Goal: Task Accomplishment & Management: Complete application form

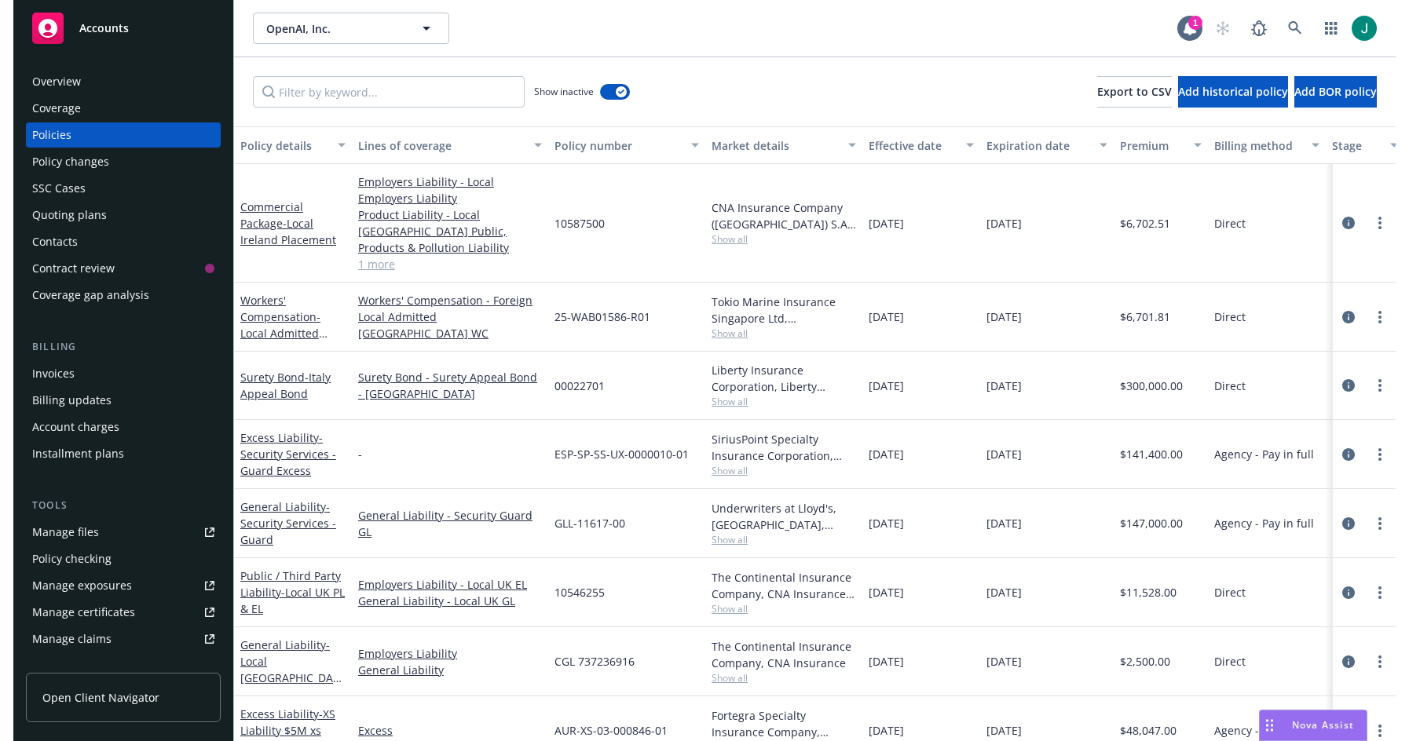
scroll to position [0, 41]
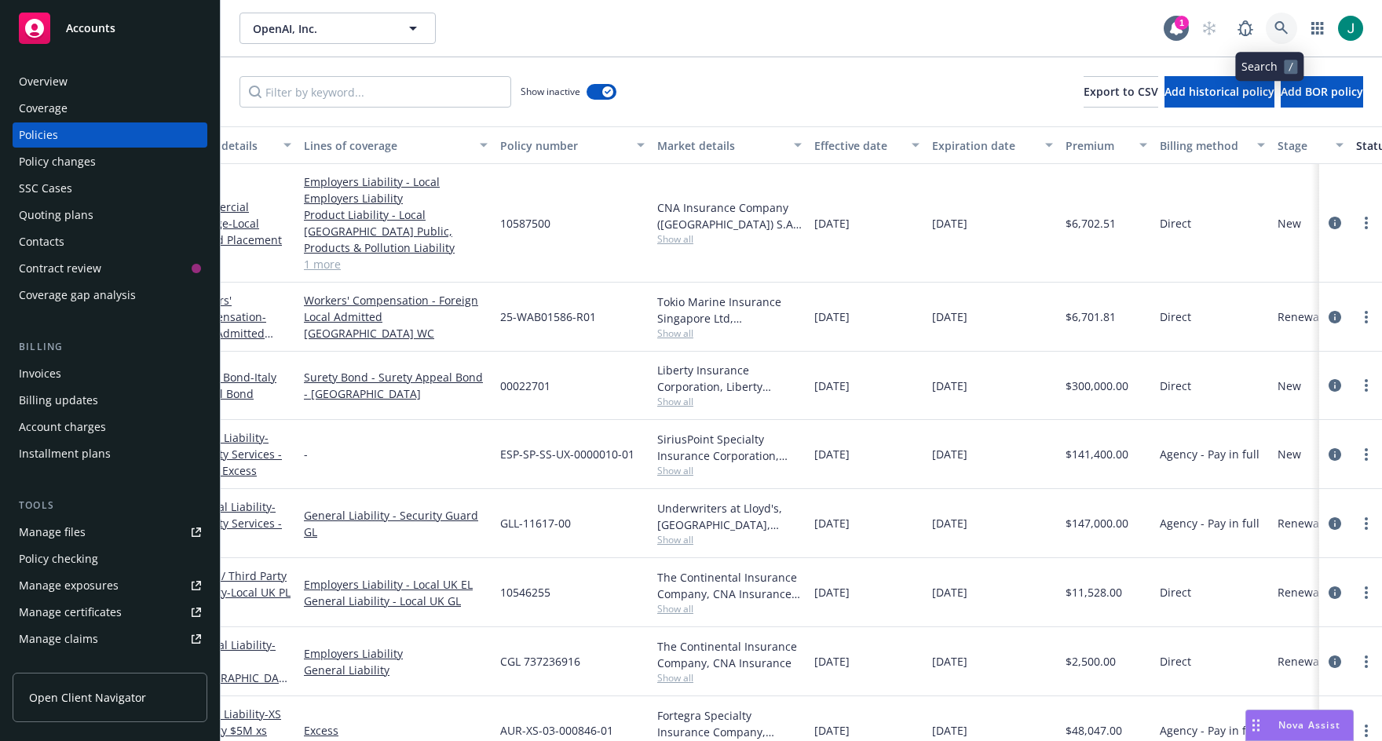
click at [1275, 31] on icon at bounding box center [1281, 27] width 13 height 13
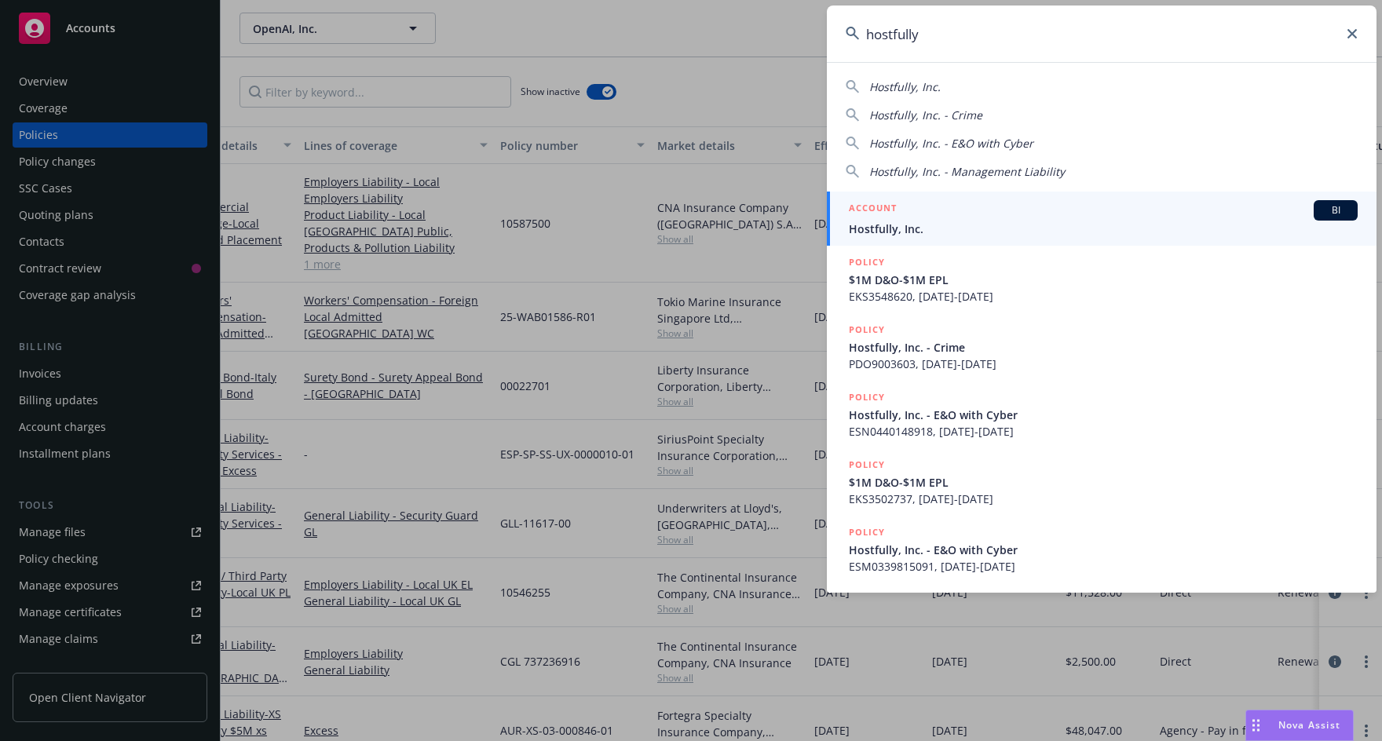
type input "hostfully"
click at [989, 216] on div "ACCOUNT BI" at bounding box center [1103, 210] width 509 height 20
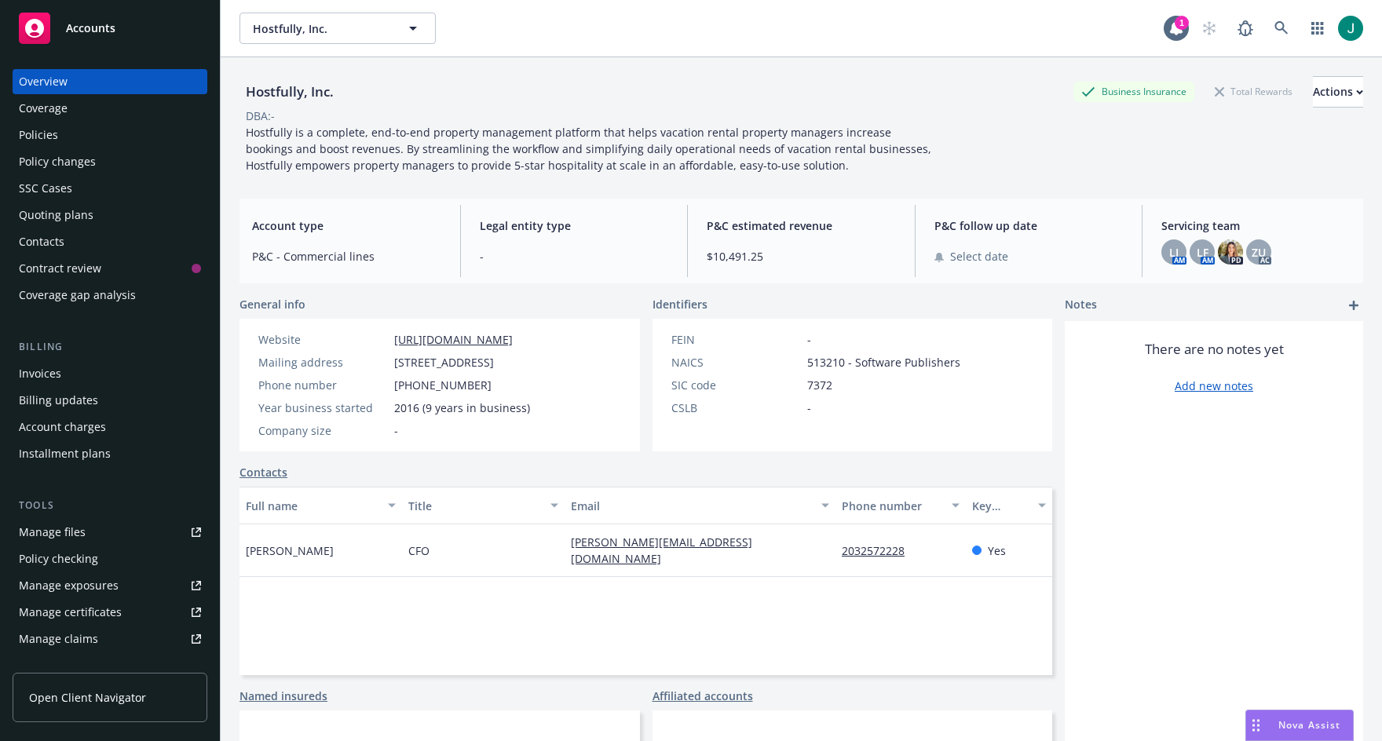
click at [41, 138] on div "Policies" at bounding box center [38, 135] width 39 height 25
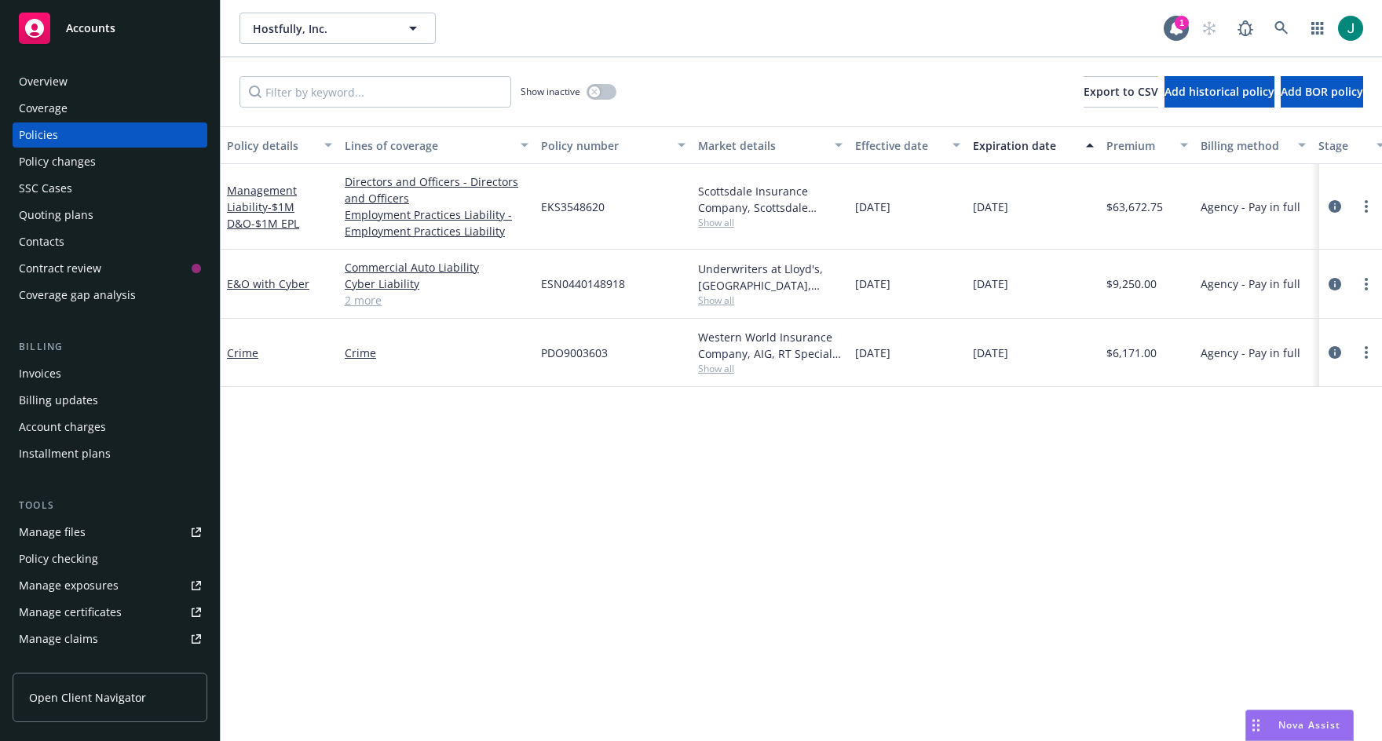
click at [1356, 462] on div "Policy details Lines of coverage Policy number Market details Effective date Ex…" at bounding box center [802, 433] width 1162 height 615
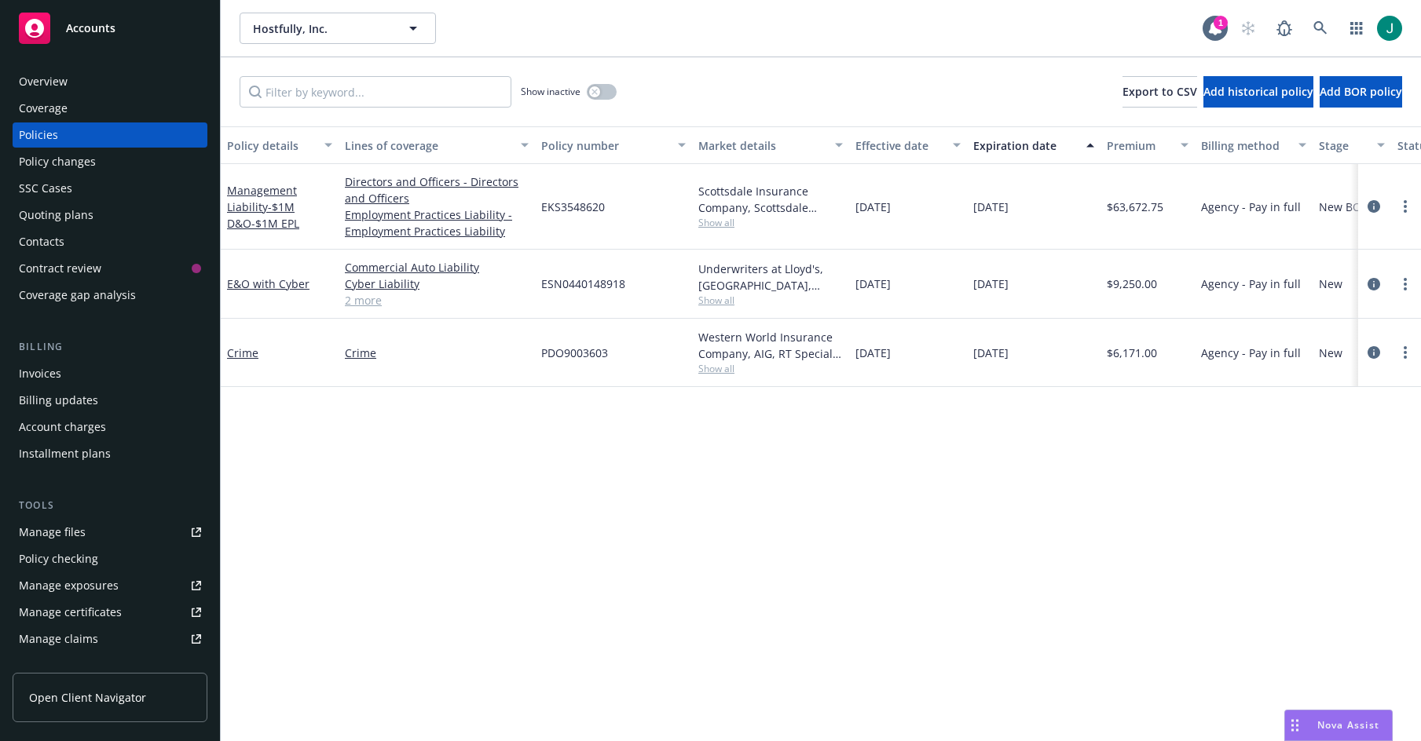
click at [606, 239] on div "EKS3548620" at bounding box center [613, 207] width 157 height 86
drag, startPoint x: 46, startPoint y: 156, endPoint x: 57, endPoint y: 155, distance: 11.1
click at [46, 156] on div "Policy changes" at bounding box center [57, 161] width 77 height 25
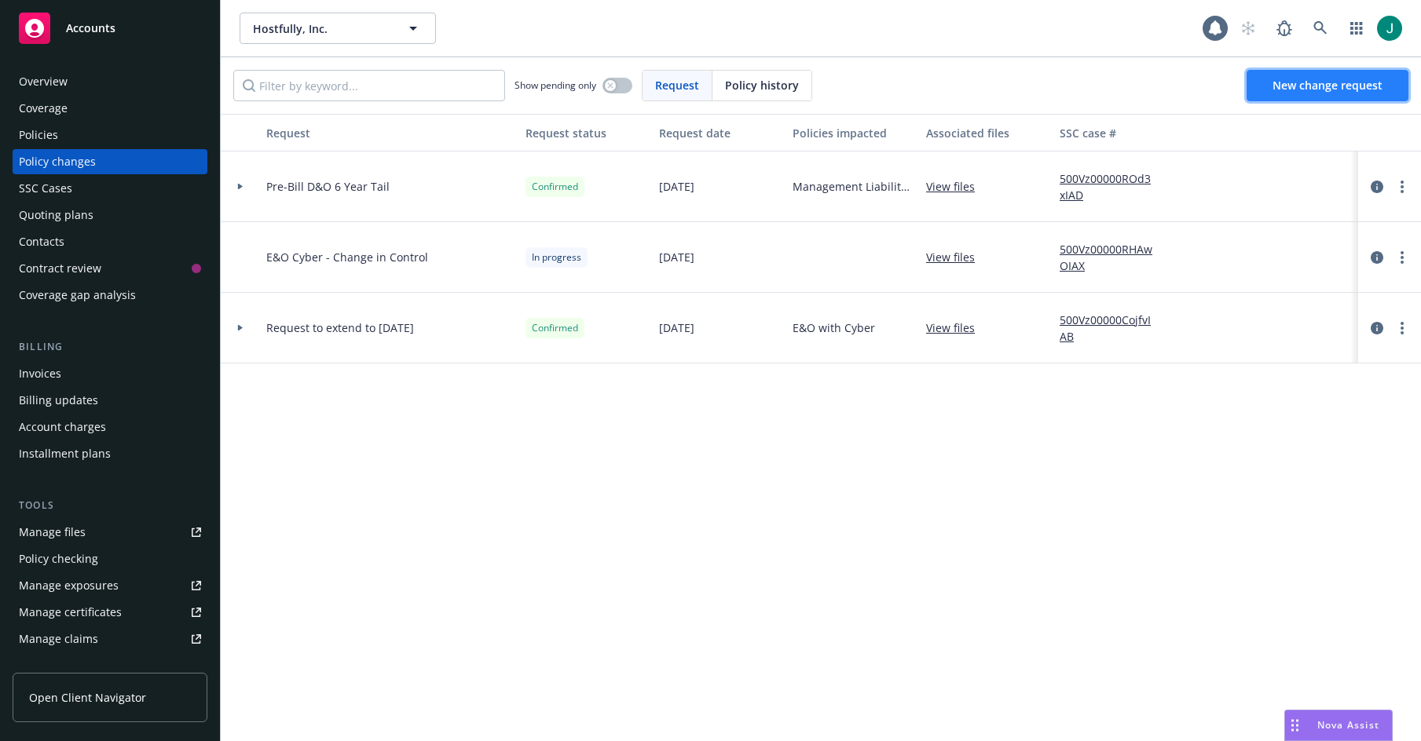
click at [1290, 90] on span "New change request" at bounding box center [1327, 85] width 110 height 15
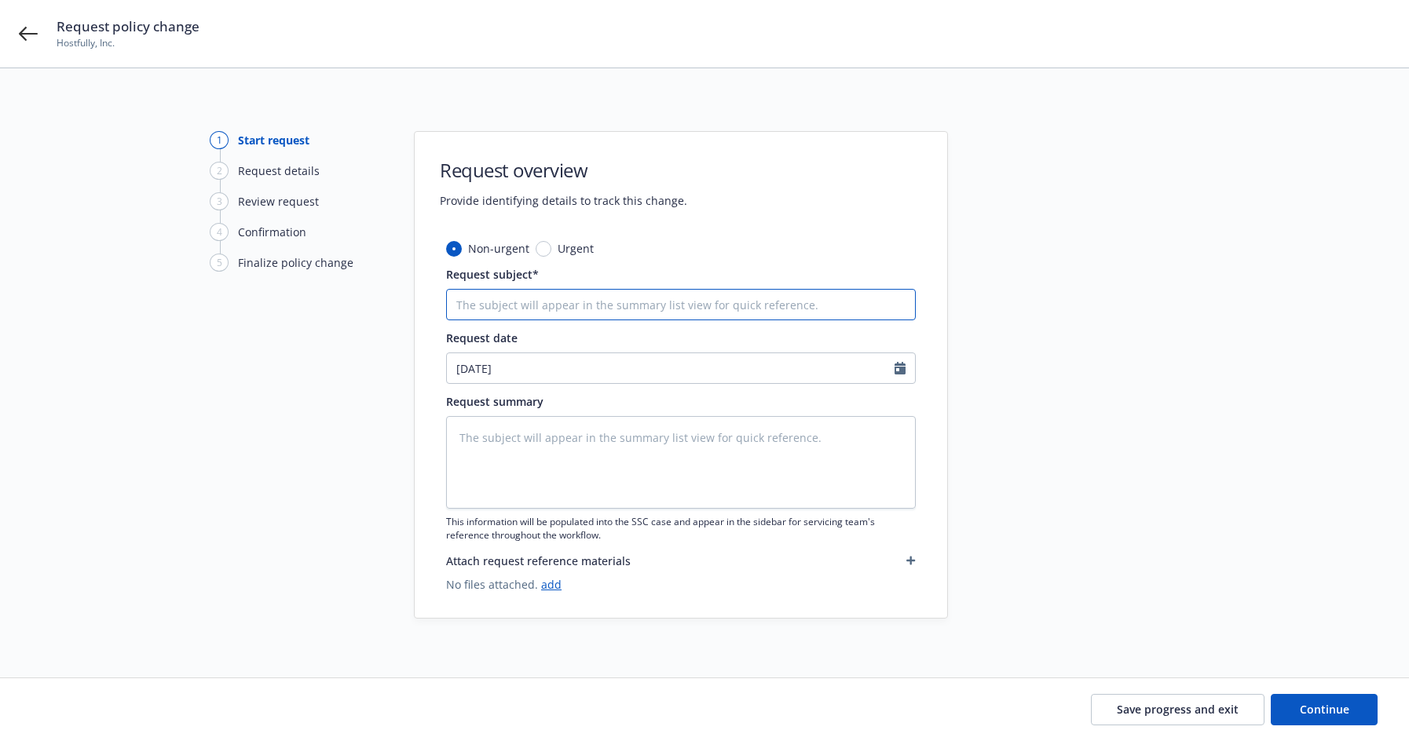
click at [498, 306] on input "Request subject*" at bounding box center [681, 304] width 470 height 31
type textarea "x"
type input "6"
type textarea "x"
type input "6"
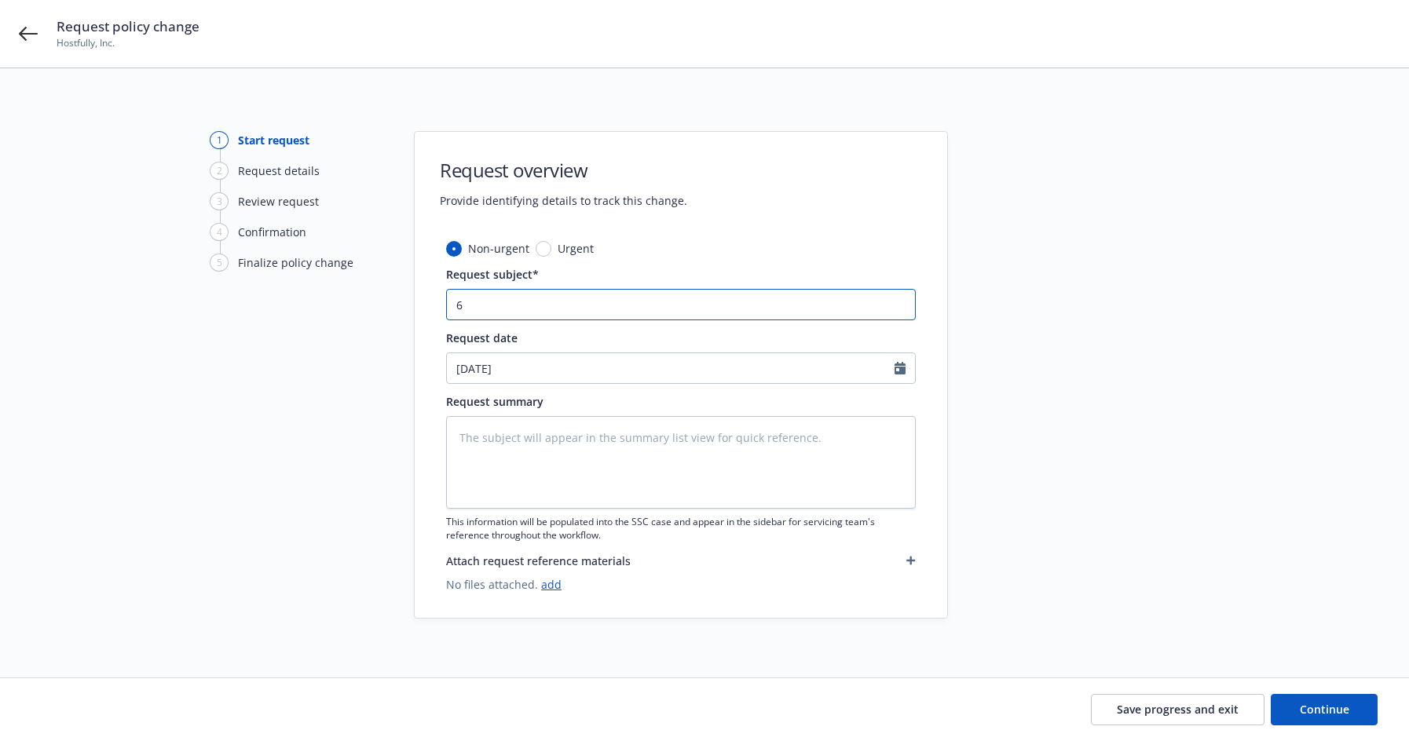
type textarea "x"
type input "6 Y"
type textarea "x"
type input "6 Ye"
type textarea "x"
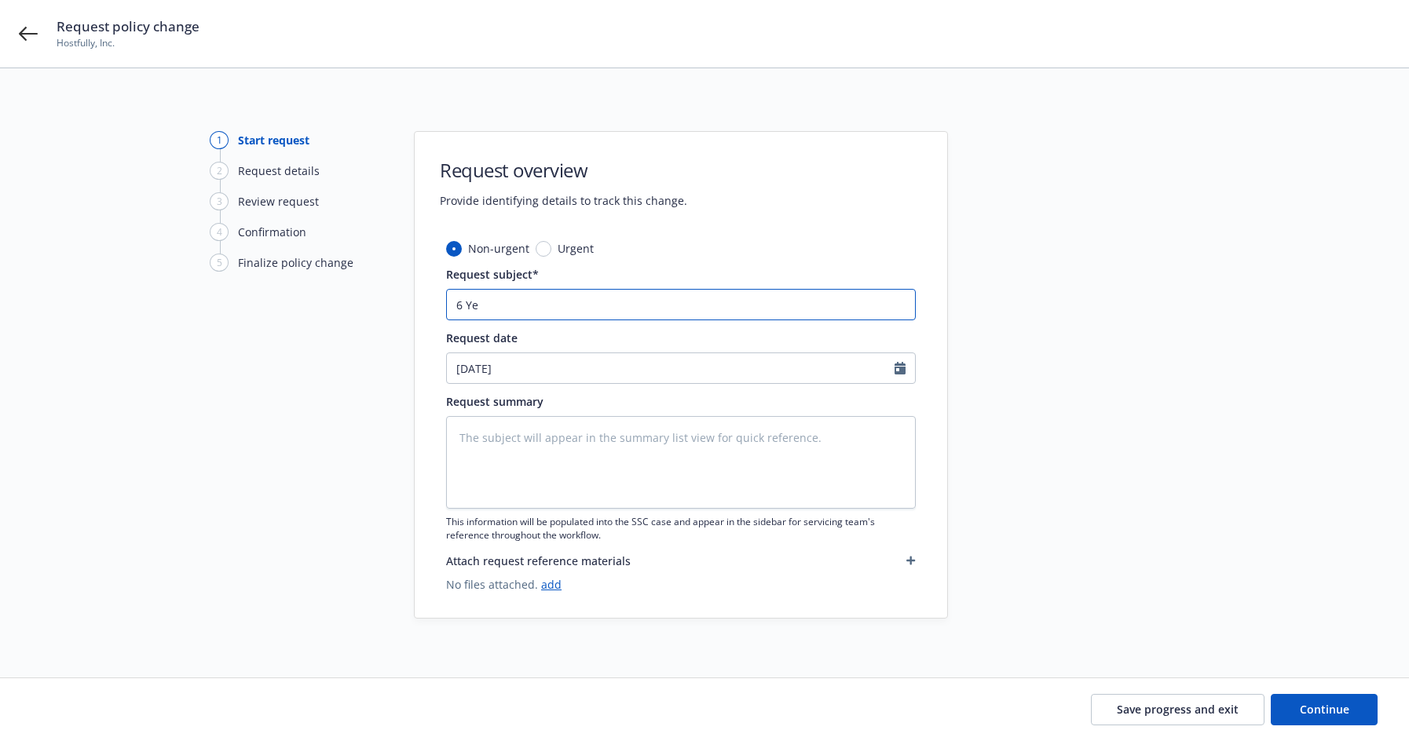
type input "6 Yea"
type textarea "x"
type input "6 Year"
type textarea "x"
type input "6 Year"
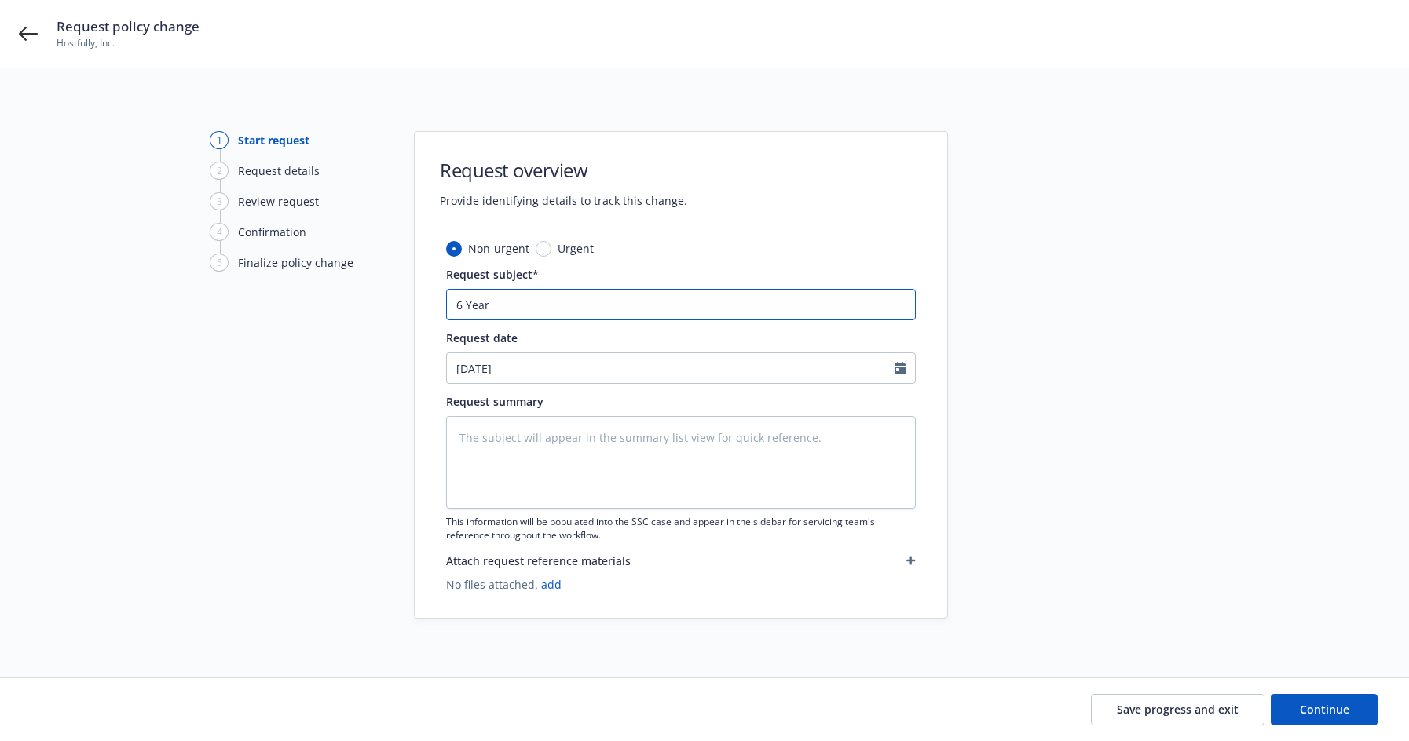
type textarea "x"
type input "6 Year r"
type textarea "x"
type input "6 Year ru"
type textarea "x"
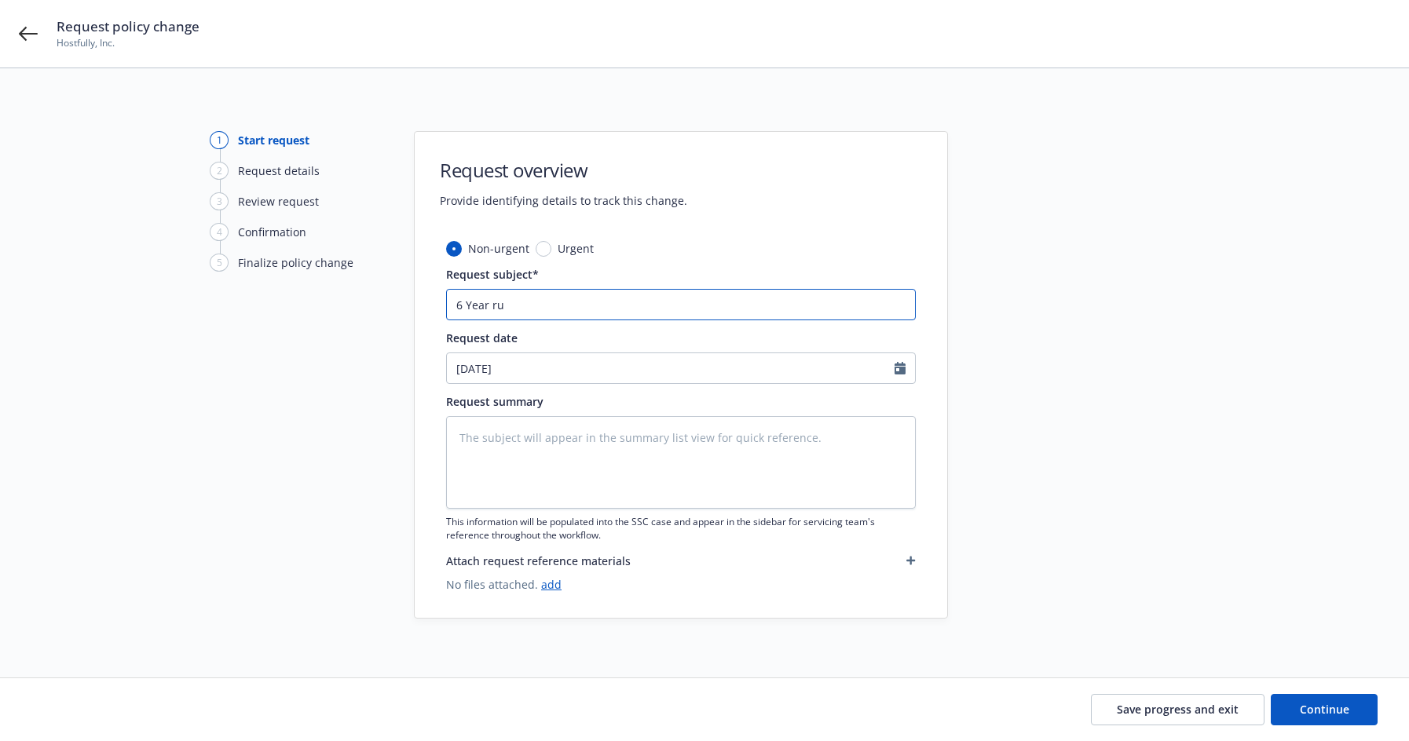
type input "6 Year run"
type textarea "x"
type input "6 Year runo"
type textarea "x"
type input "6 Year runof"
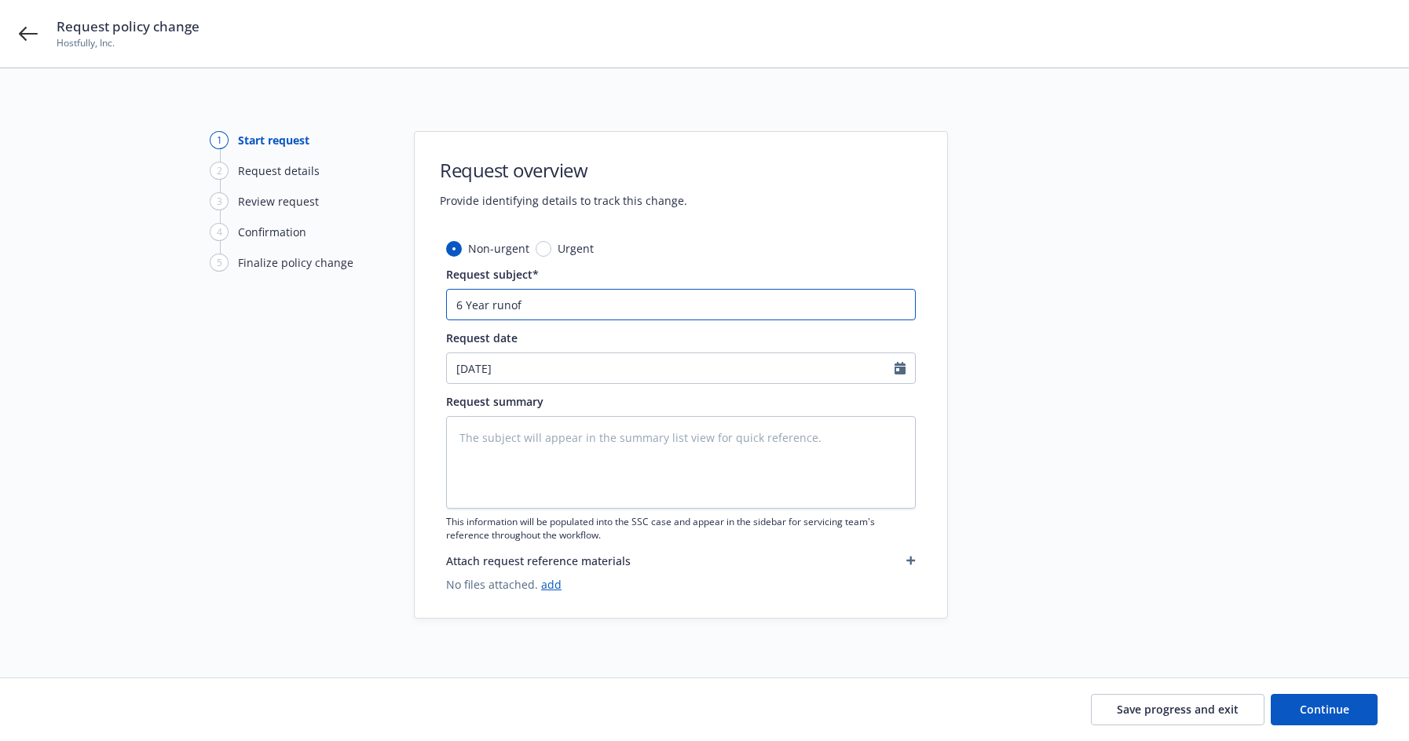
type textarea "x"
type input "6 Year runoff"
click at [481, 431] on textarea at bounding box center [681, 462] width 470 height 93
type textarea "x"
type textarea "6"
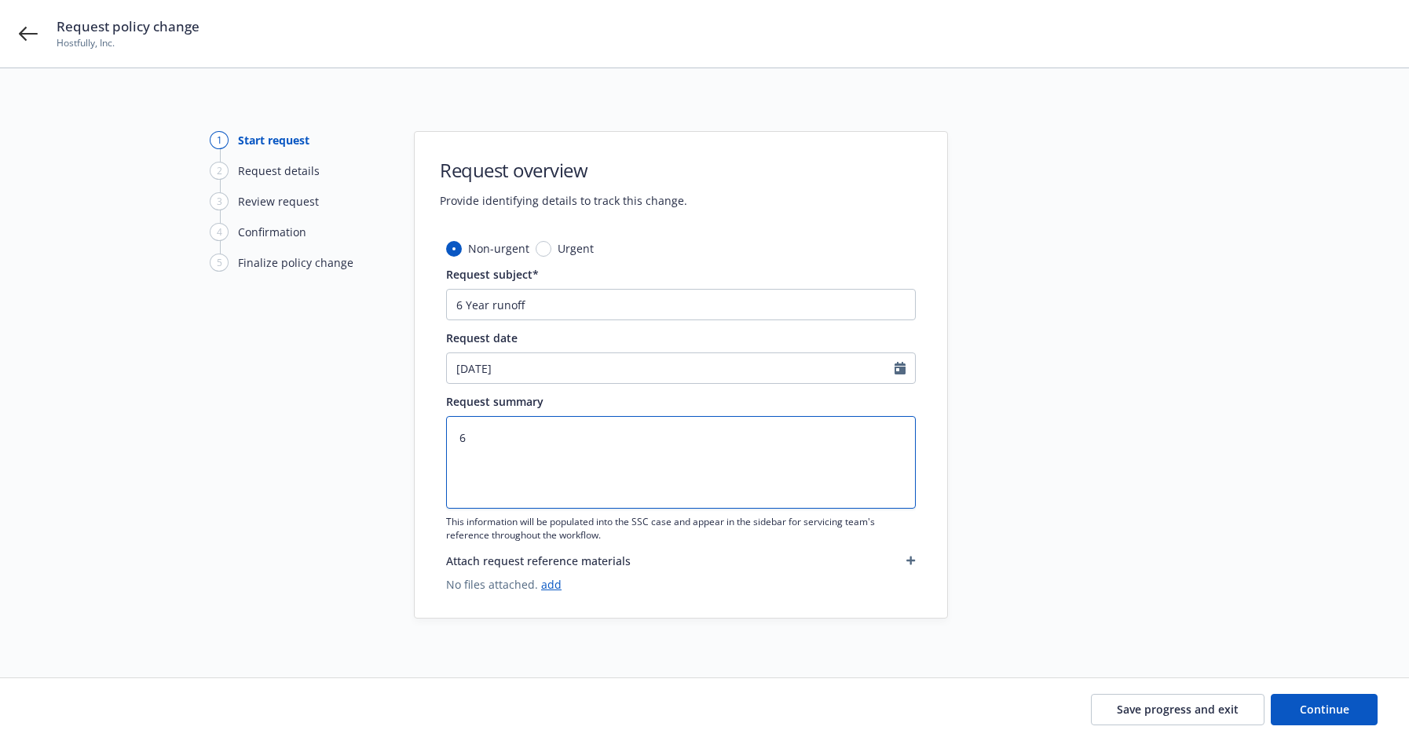
type textarea "x"
type textarea "6"
type textarea "x"
type textarea "6 y"
type textarea "x"
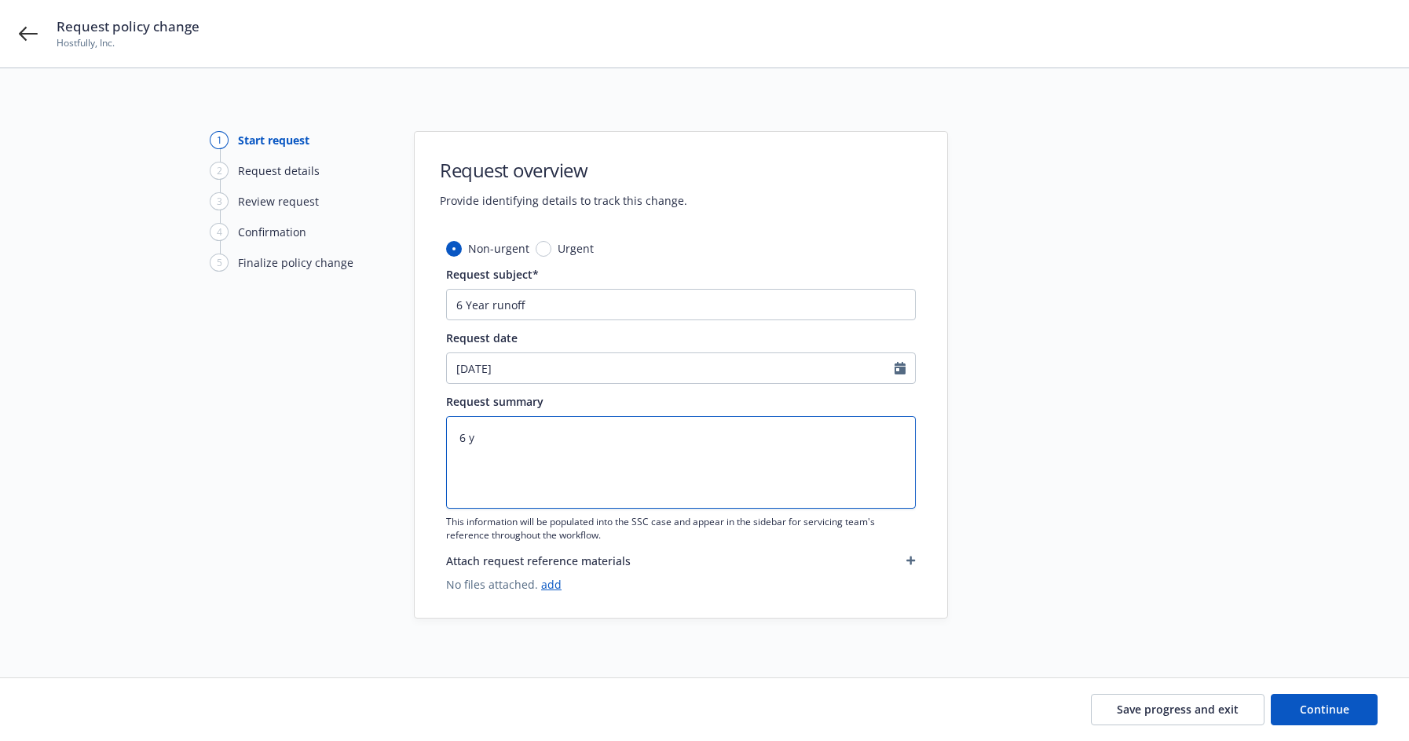
type textarea "6 ye"
type textarea "x"
type textarea "6 yea"
type textarea "x"
type textarea "6 year"
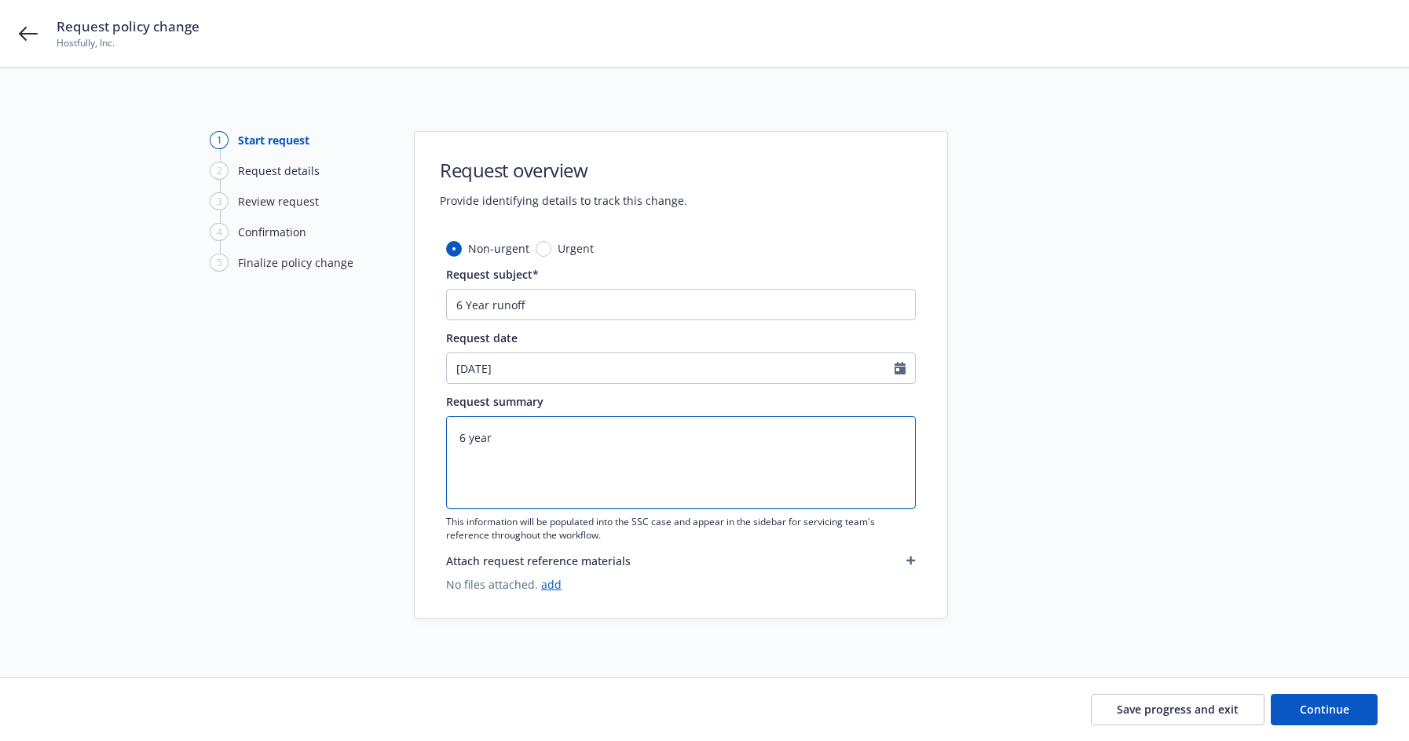
type textarea "x"
type textarea "6 year"
type textarea "x"
type textarea "6 year r"
type textarea "x"
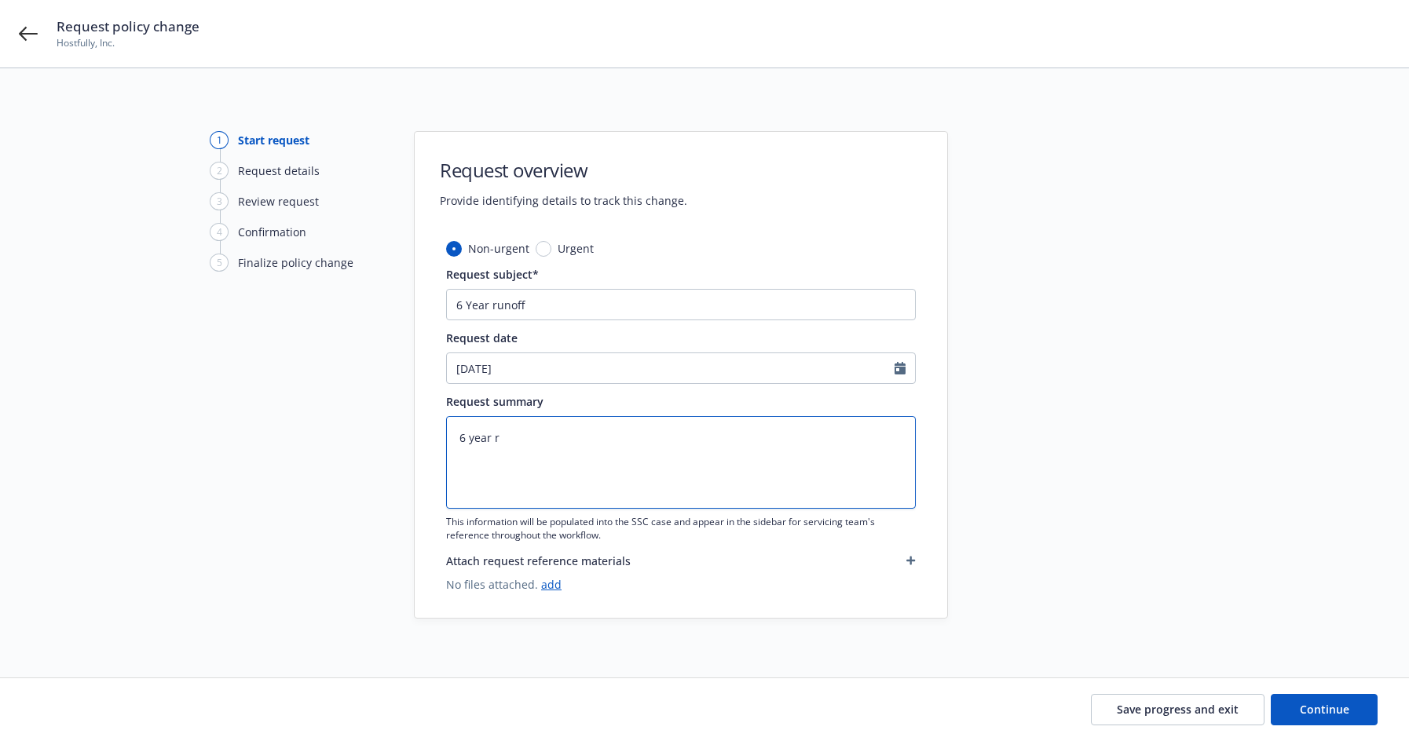
type textarea "6 year ru"
type textarea "x"
type textarea "6 year rui"
type textarea "x"
type textarea "6 year ru"
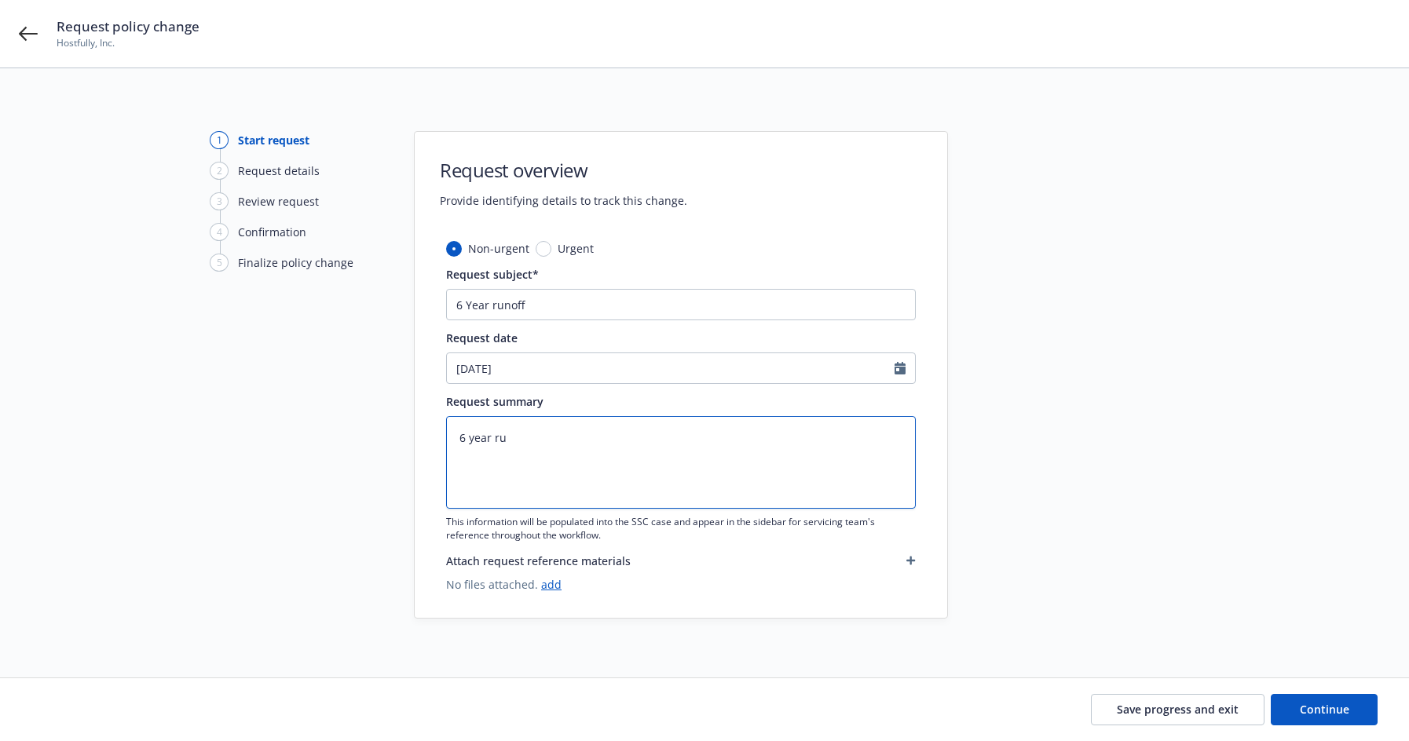
type textarea "x"
type textarea "6 year run"
type textarea "x"
type textarea "6 year runo"
type textarea "x"
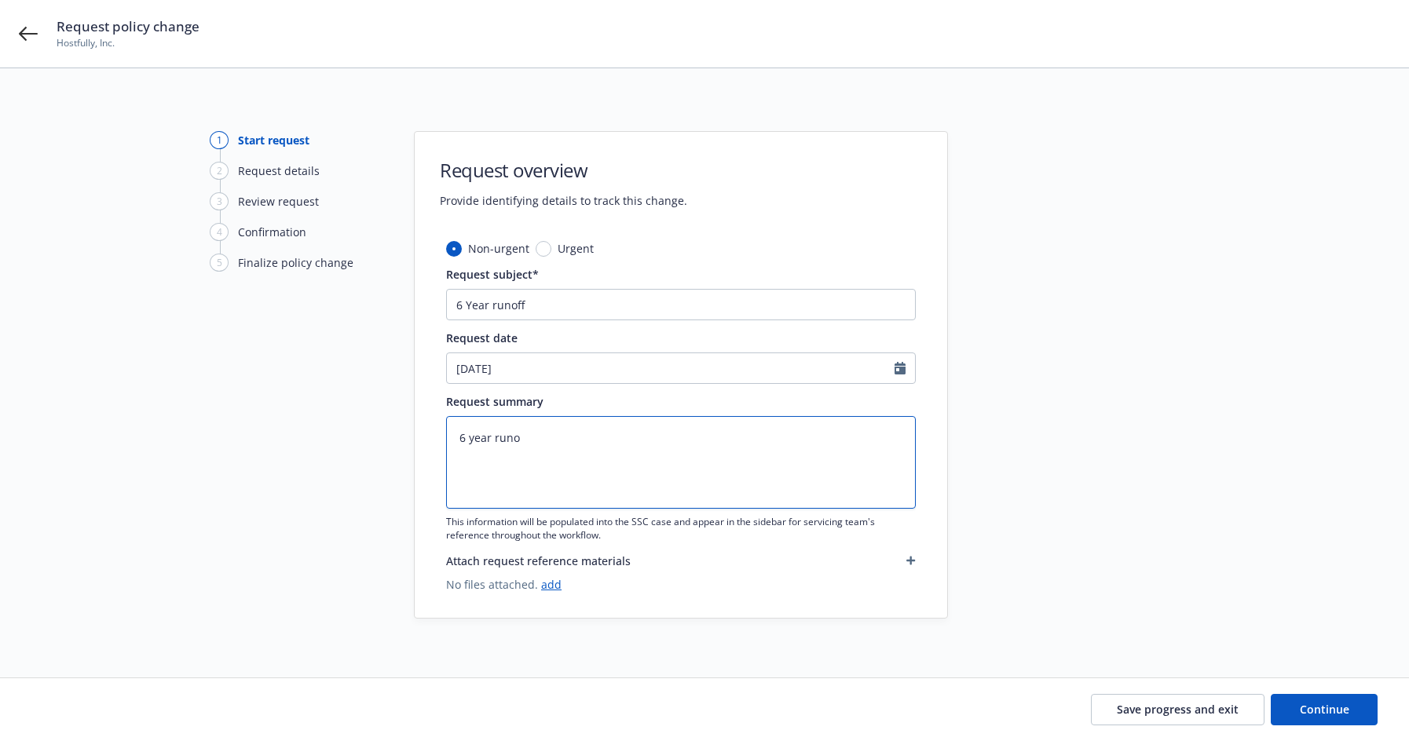
type textarea "6 year runof"
type textarea "x"
type textarea "6 year runoff"
click at [1326, 708] on span "Continue" at bounding box center [1324, 709] width 49 height 15
type textarea "x"
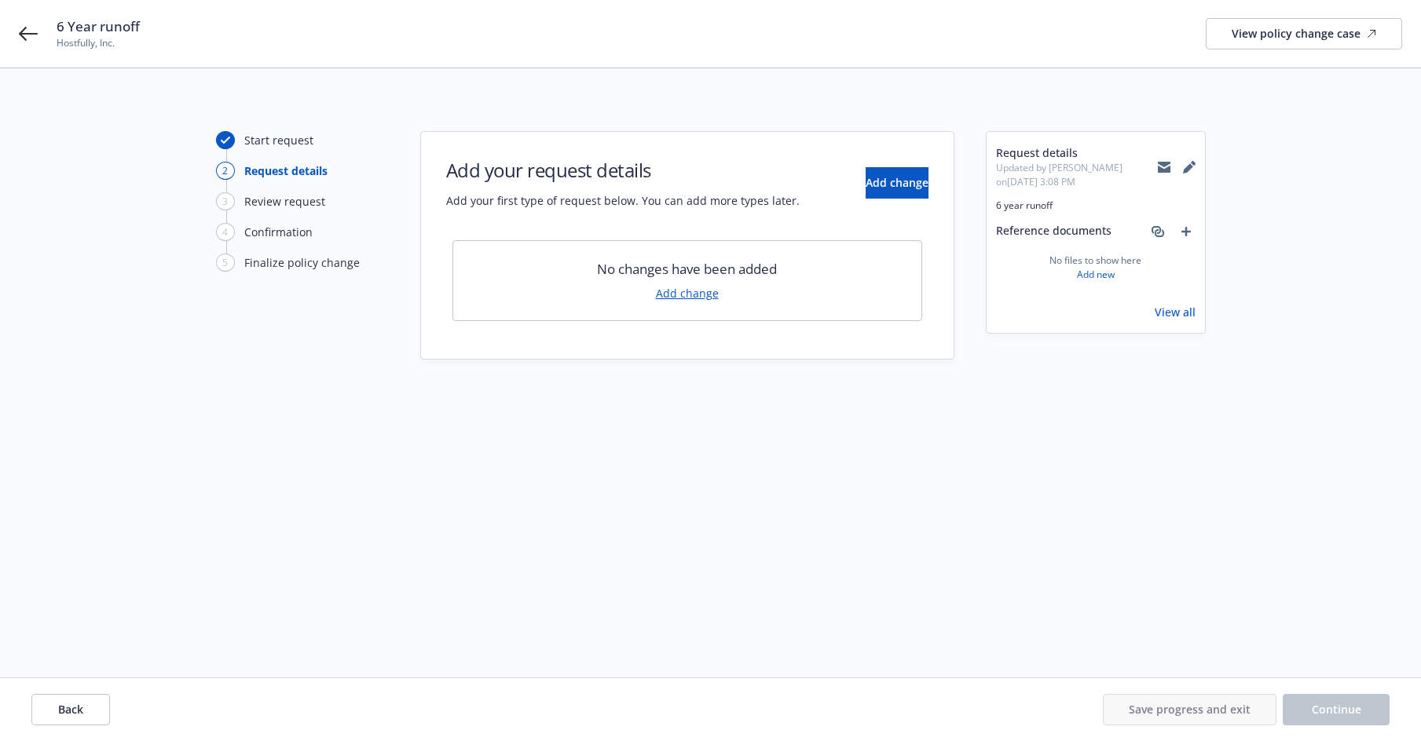
click at [701, 296] on link "Add change" at bounding box center [687, 293] width 63 height 16
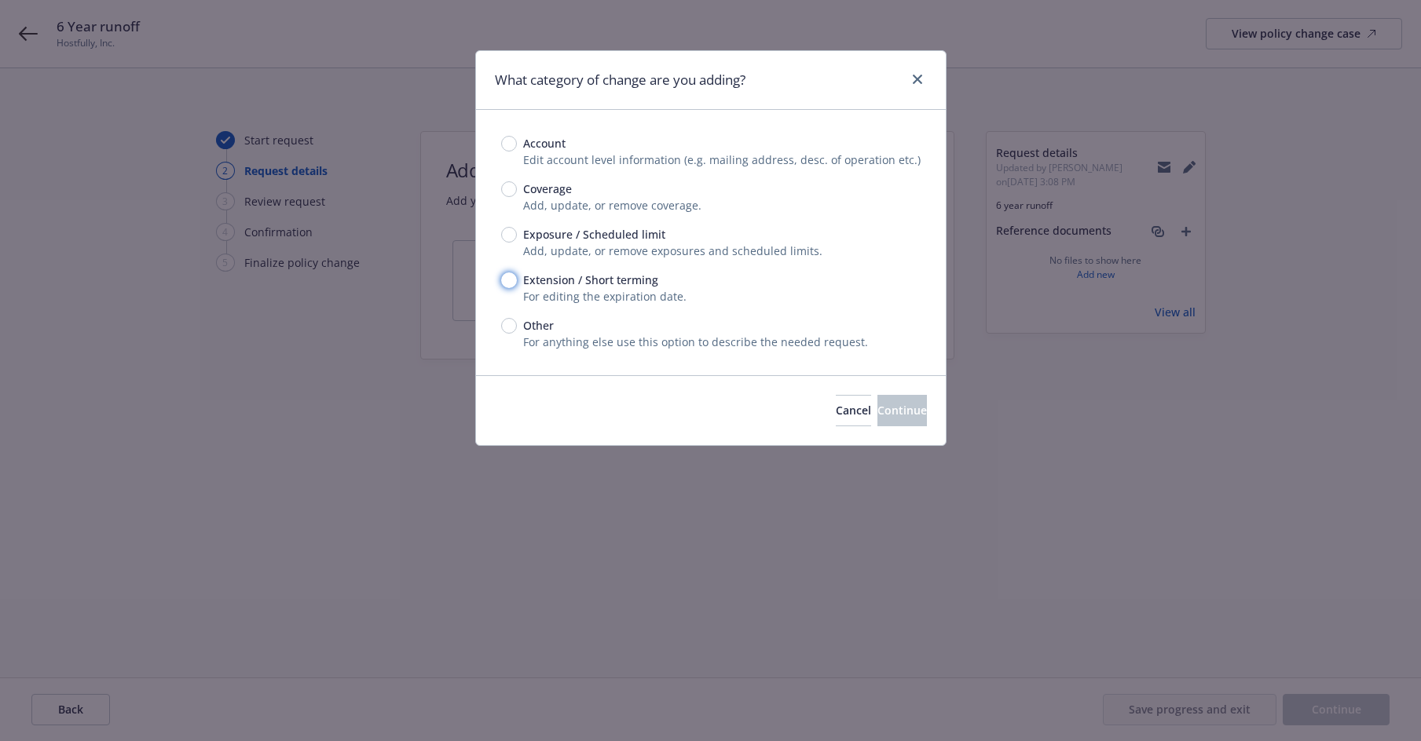
click at [504, 282] on input "Extension / Short terming" at bounding box center [509, 281] width 16 height 16
radio input "true"
click at [877, 408] on span "Continue" at bounding box center [901, 410] width 49 height 15
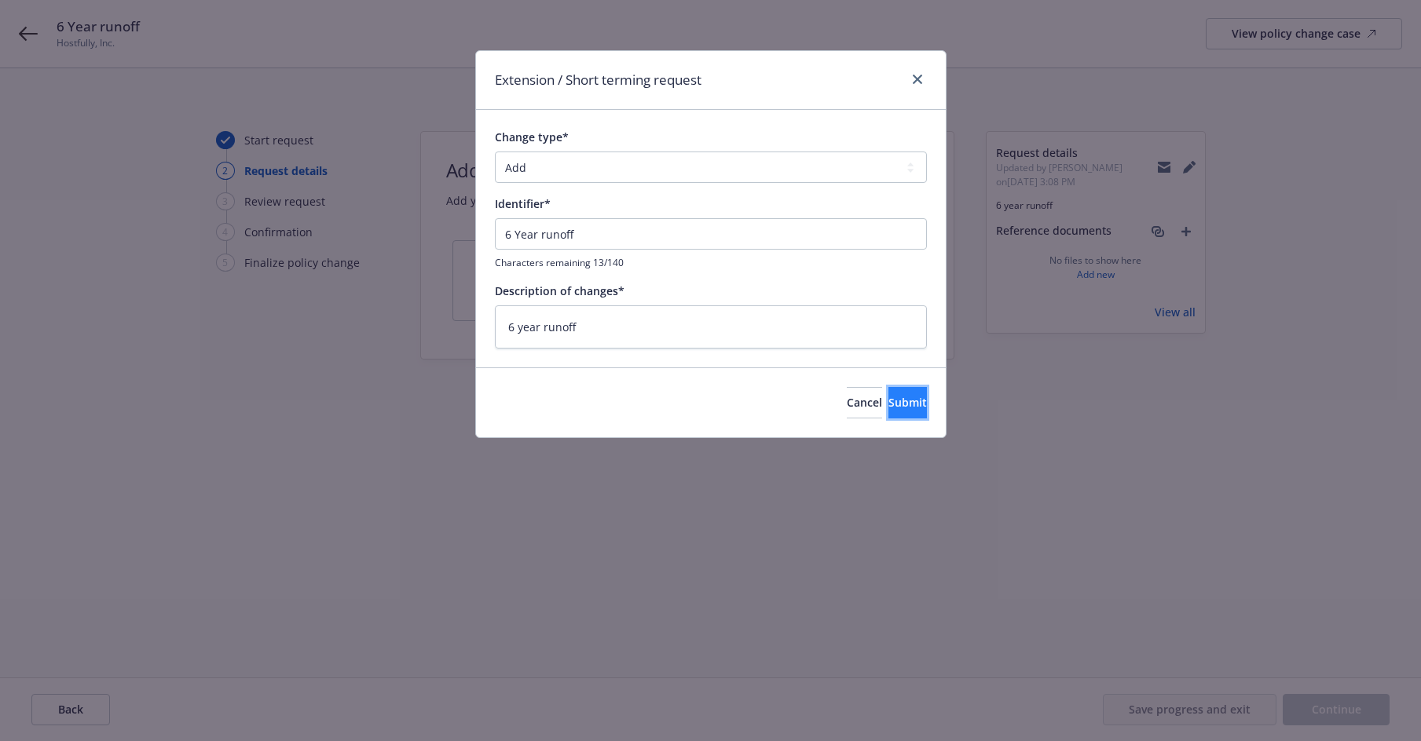
click at [888, 406] on span "Submit" at bounding box center [907, 402] width 38 height 15
type textarea "x"
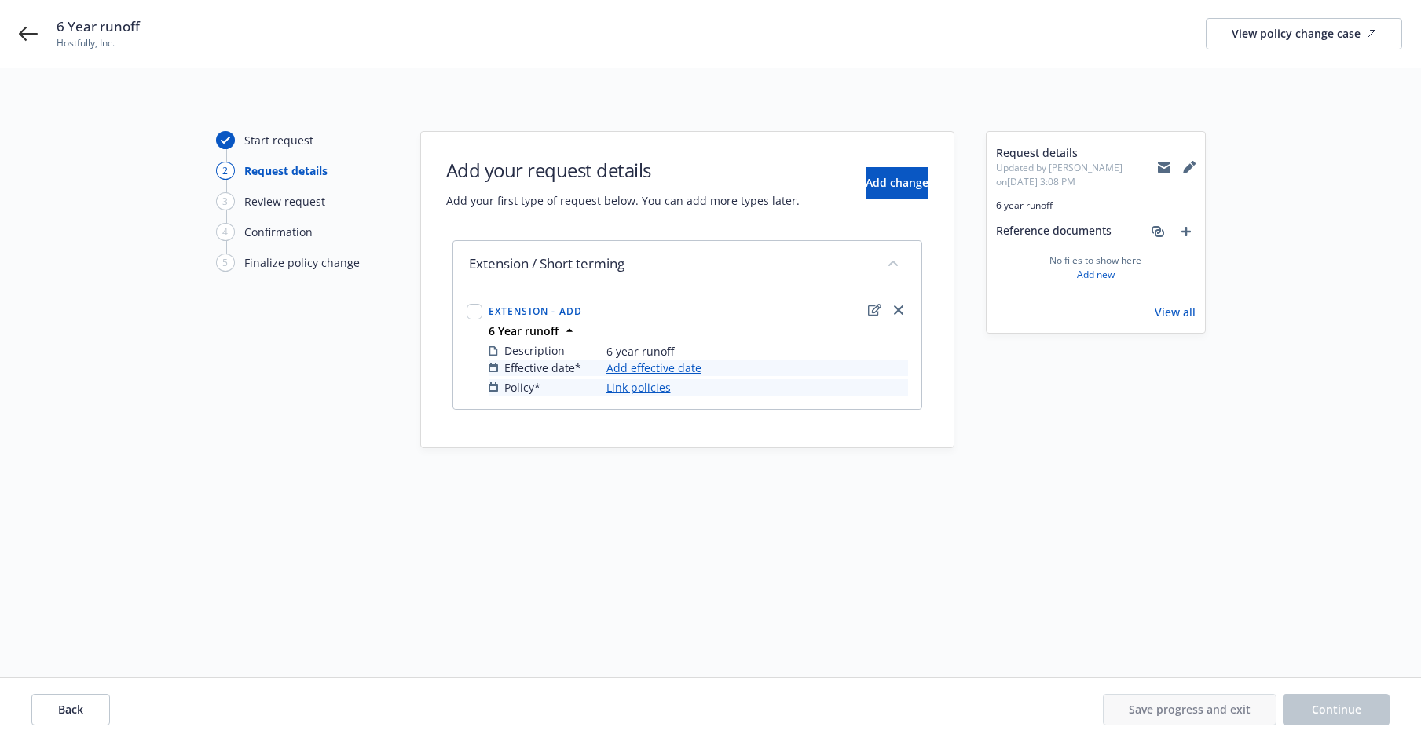
click at [639, 388] on link "Link policies" at bounding box center [638, 387] width 64 height 16
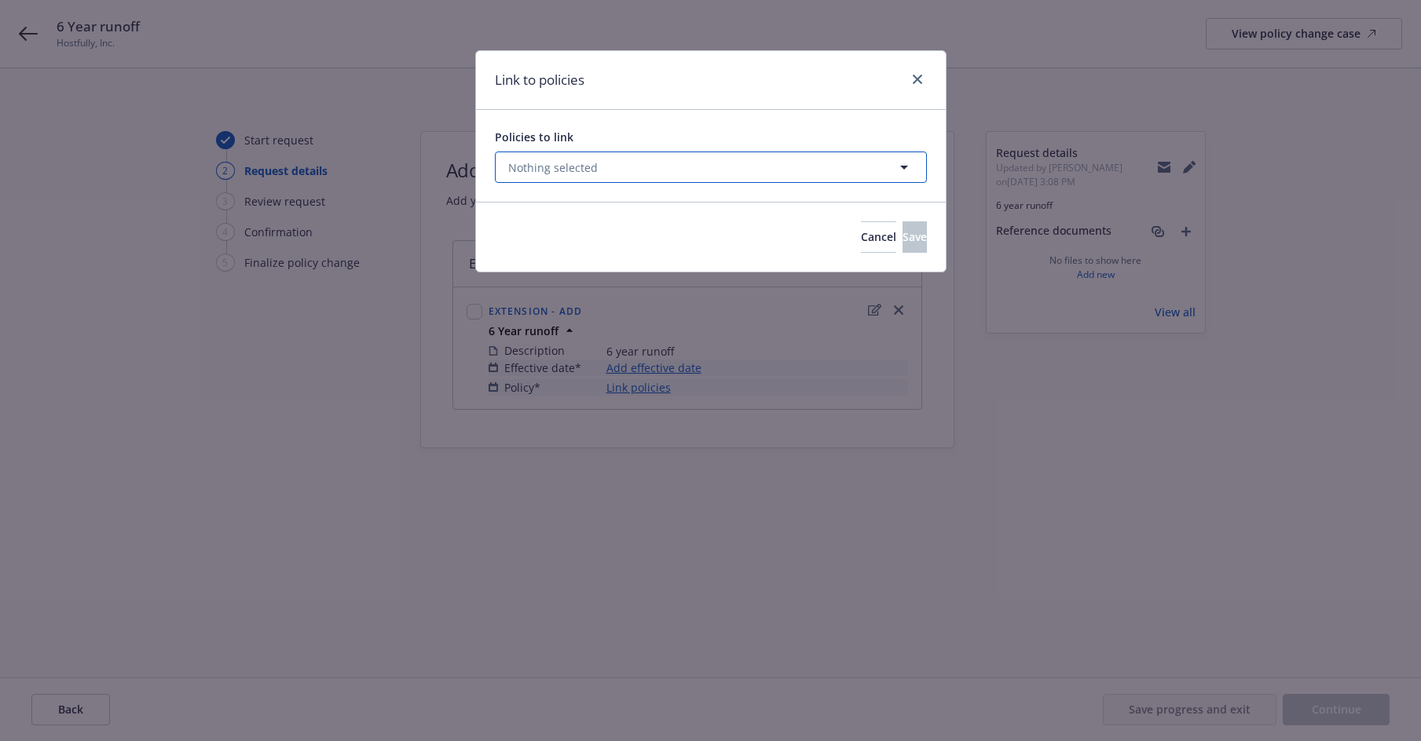
click at [629, 173] on button "Nothing selected" at bounding box center [711, 167] width 432 height 31
select select "ACTIVE"
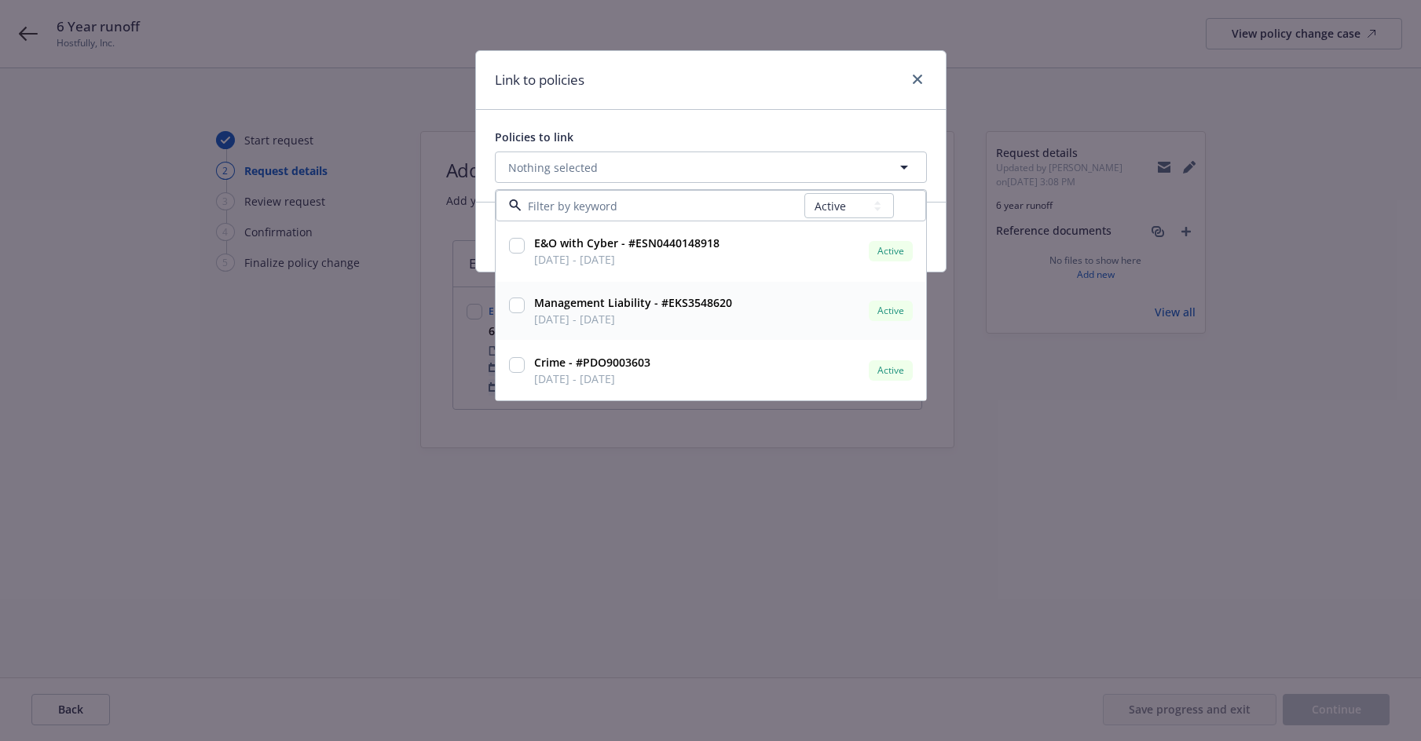
click at [518, 304] on input "checkbox" at bounding box center [517, 306] width 16 height 16
checkbox input "true"
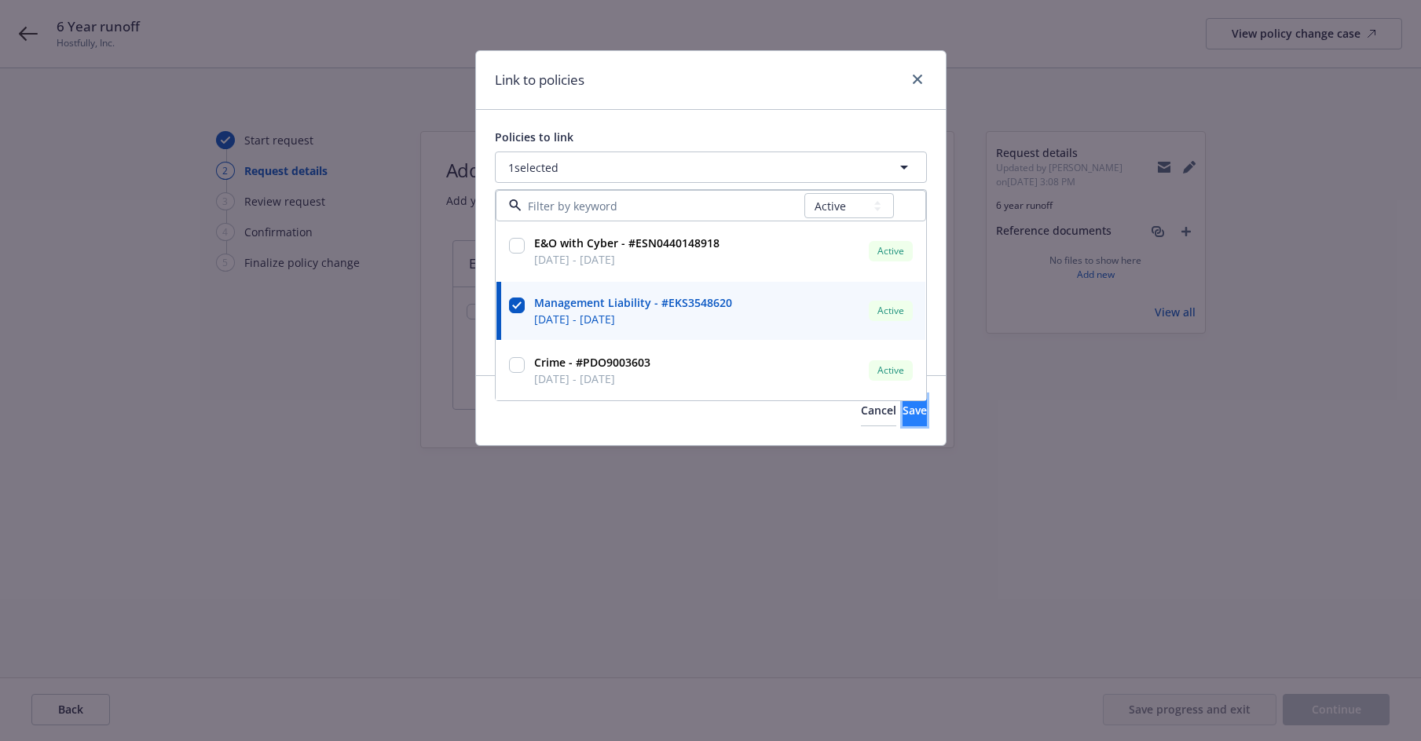
click at [902, 415] on span "Save" at bounding box center [914, 410] width 24 height 15
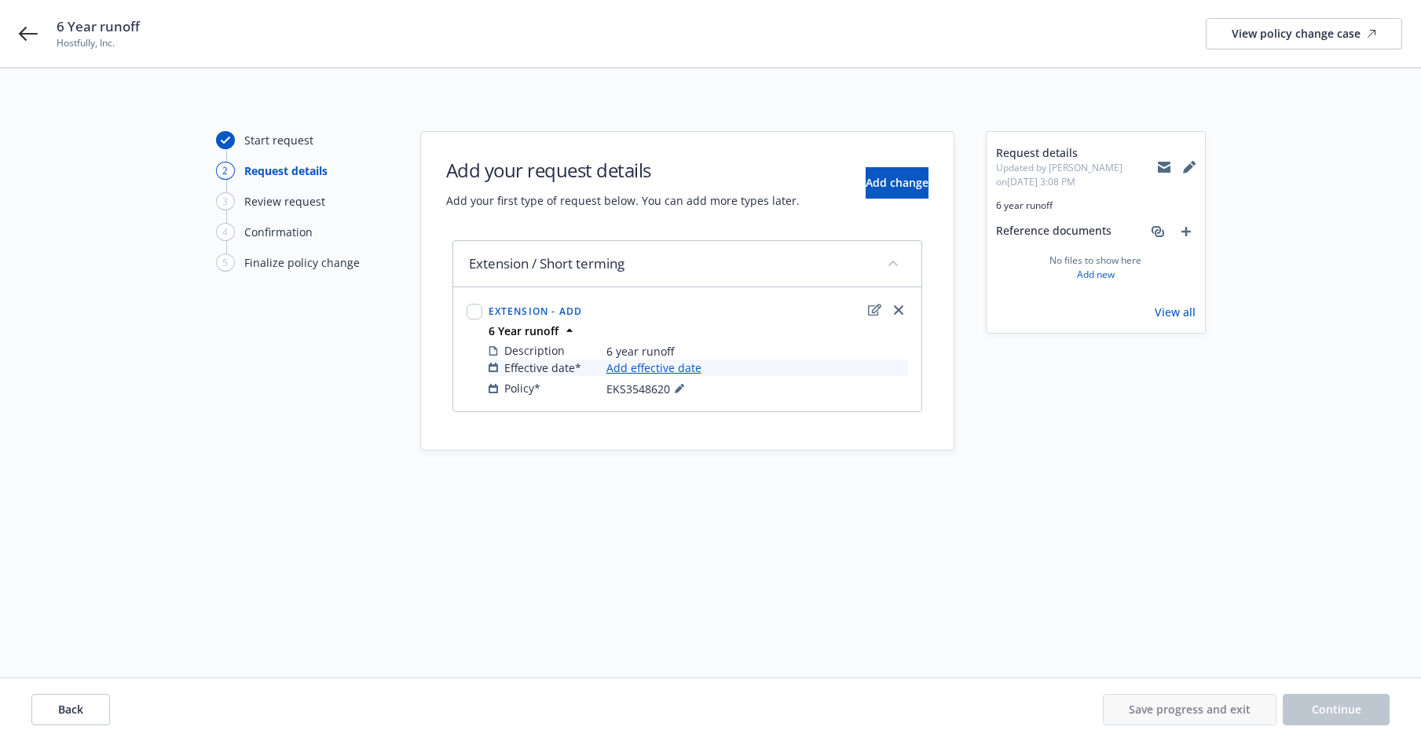
click at [675, 370] on link "Add effective date" at bounding box center [653, 368] width 95 height 16
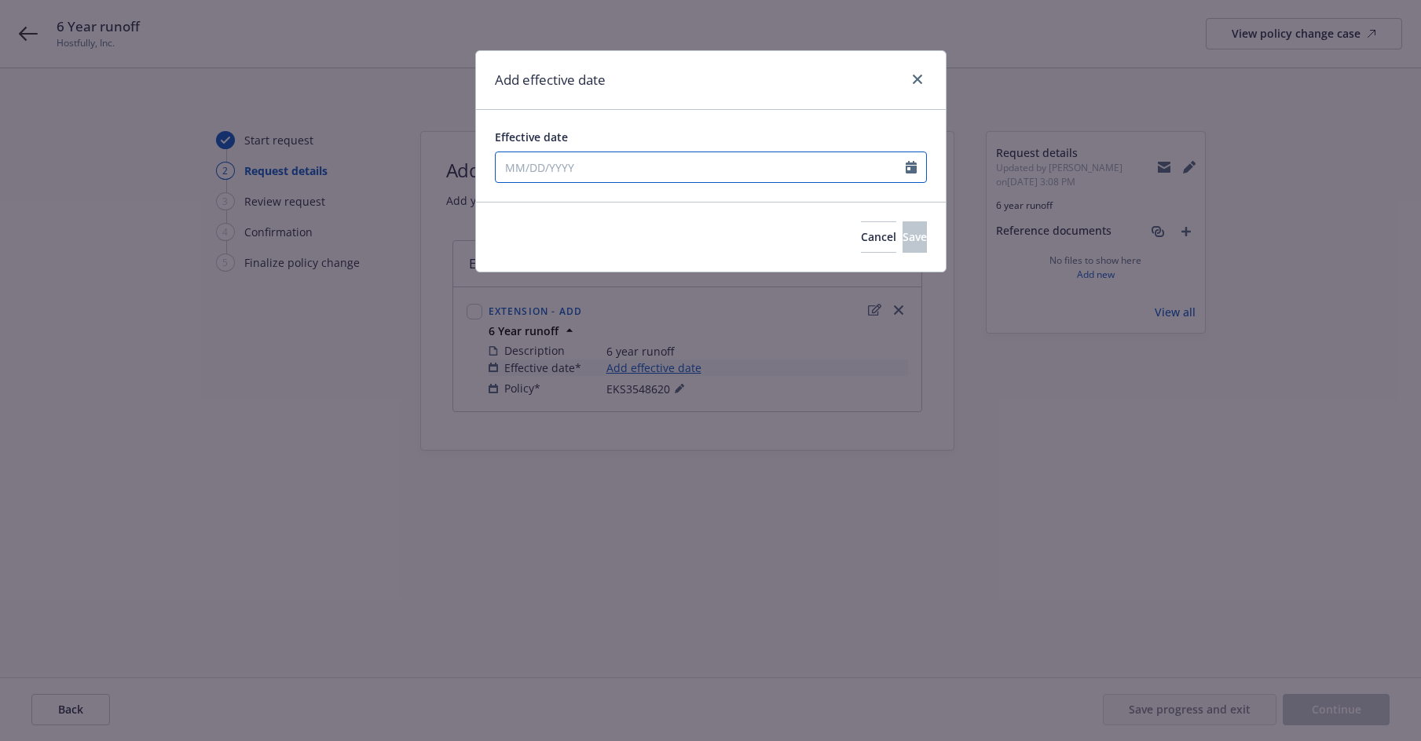
click at [783, 165] on input "Effective date" at bounding box center [701, 167] width 410 height 30
select select "8"
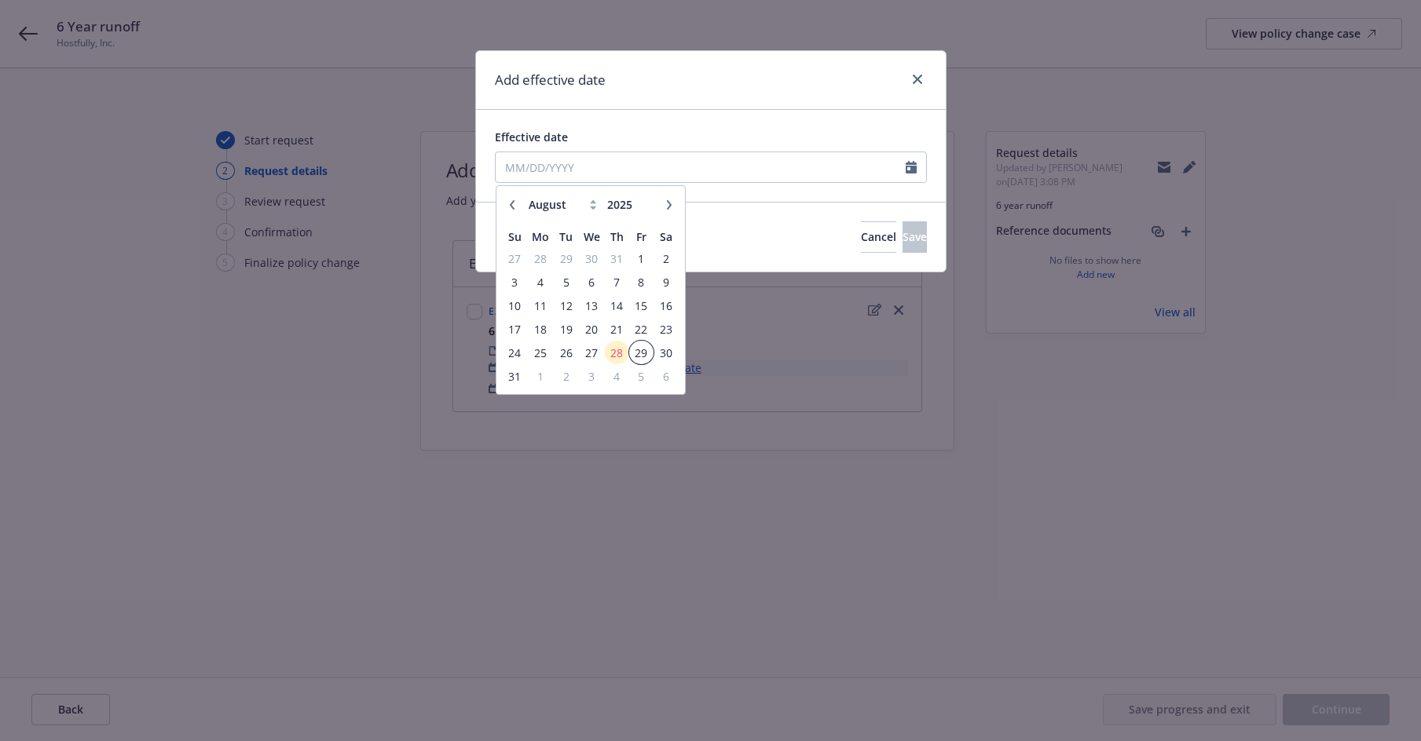
drag, startPoint x: 639, startPoint y: 355, endPoint x: 660, endPoint y: 338, distance: 26.9
click at [640, 355] on span "29" at bounding box center [641, 353] width 21 height 20
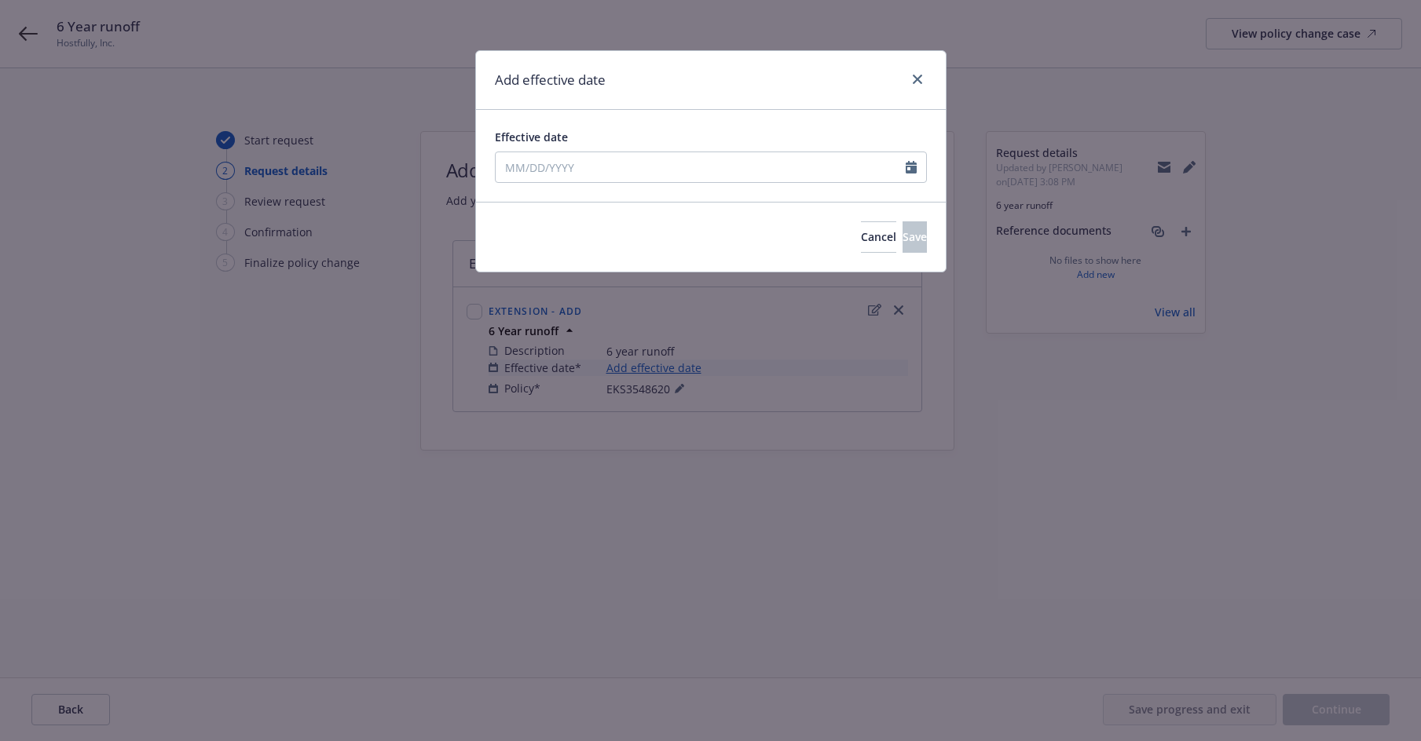
type input "[DATE]"
click at [902, 243] on button "Save" at bounding box center [914, 236] width 24 height 31
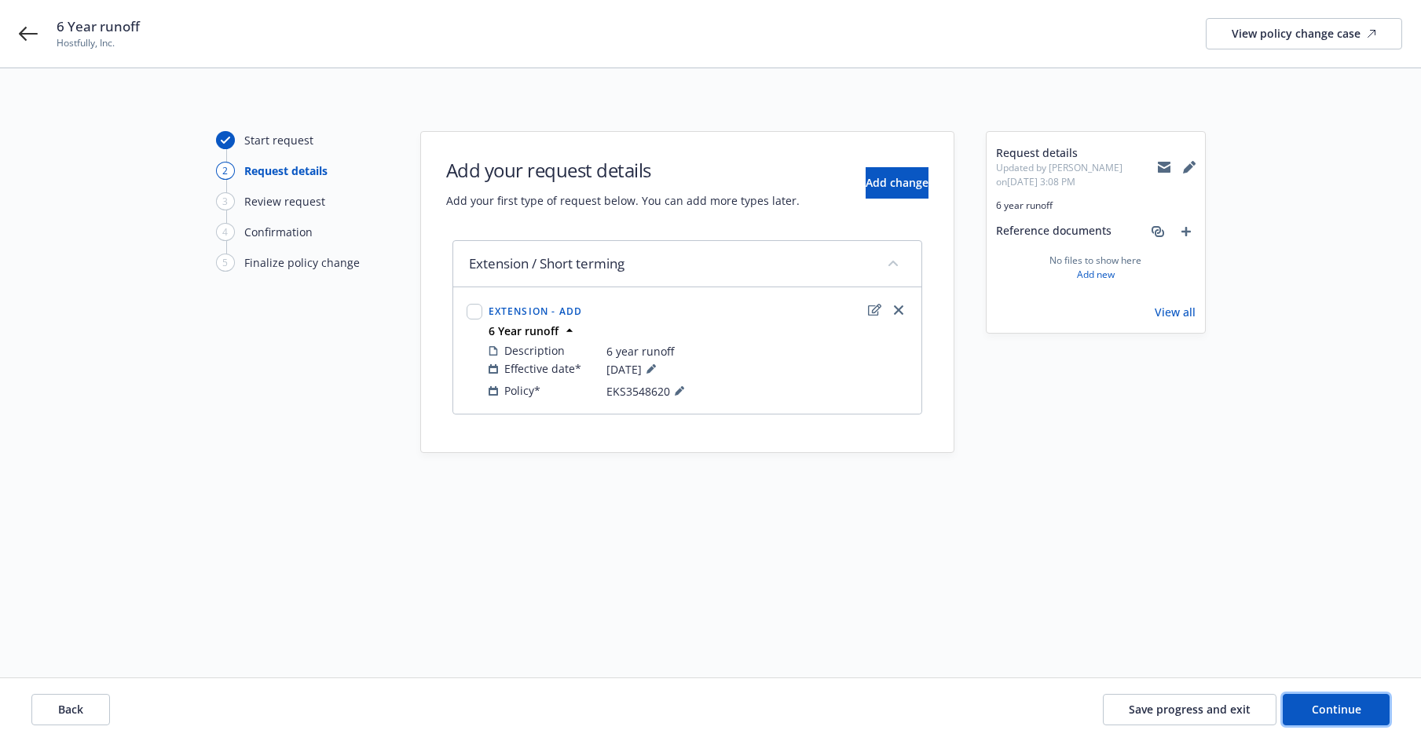
drag, startPoint x: 1335, startPoint y: 708, endPoint x: 1246, endPoint y: 674, distance: 95.0
click at [1336, 708] on span "Continue" at bounding box center [1336, 709] width 49 height 15
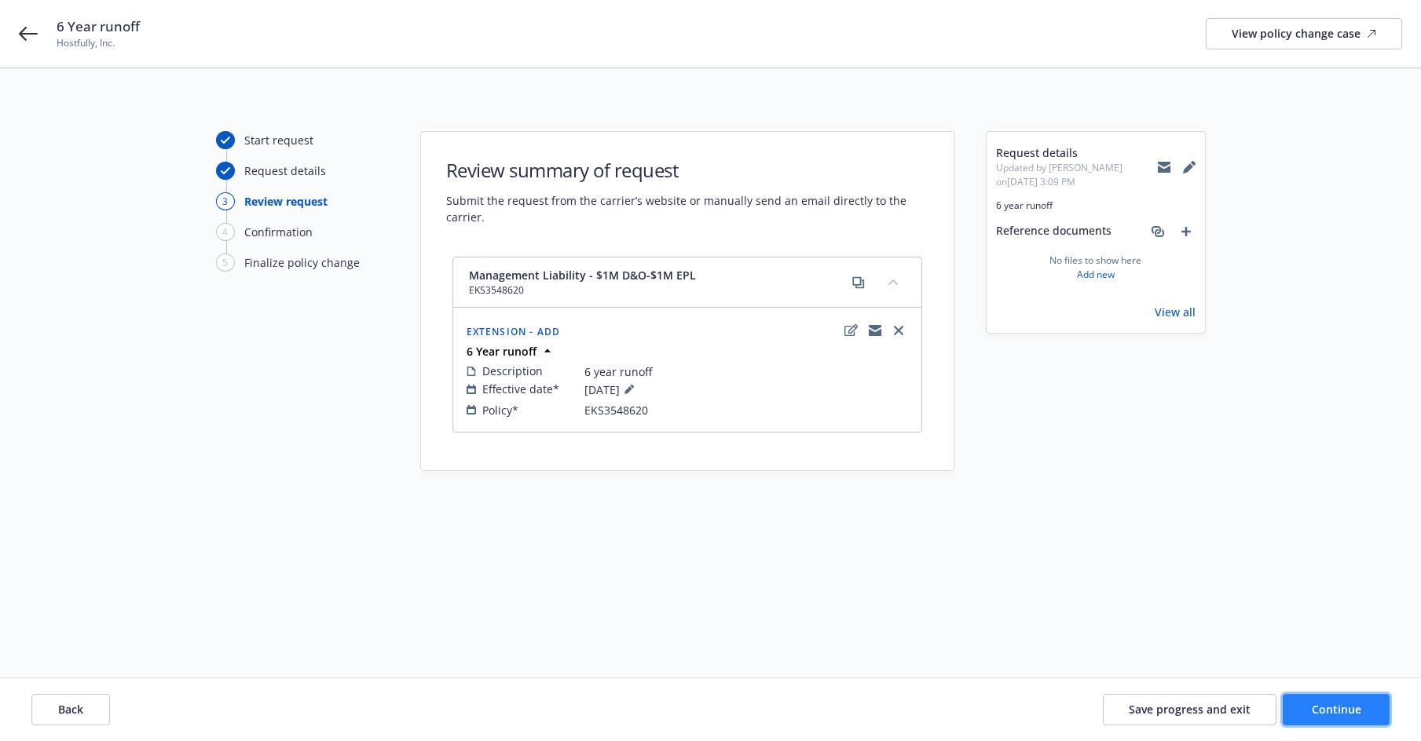
click at [1338, 707] on span "Continue" at bounding box center [1336, 709] width 49 height 15
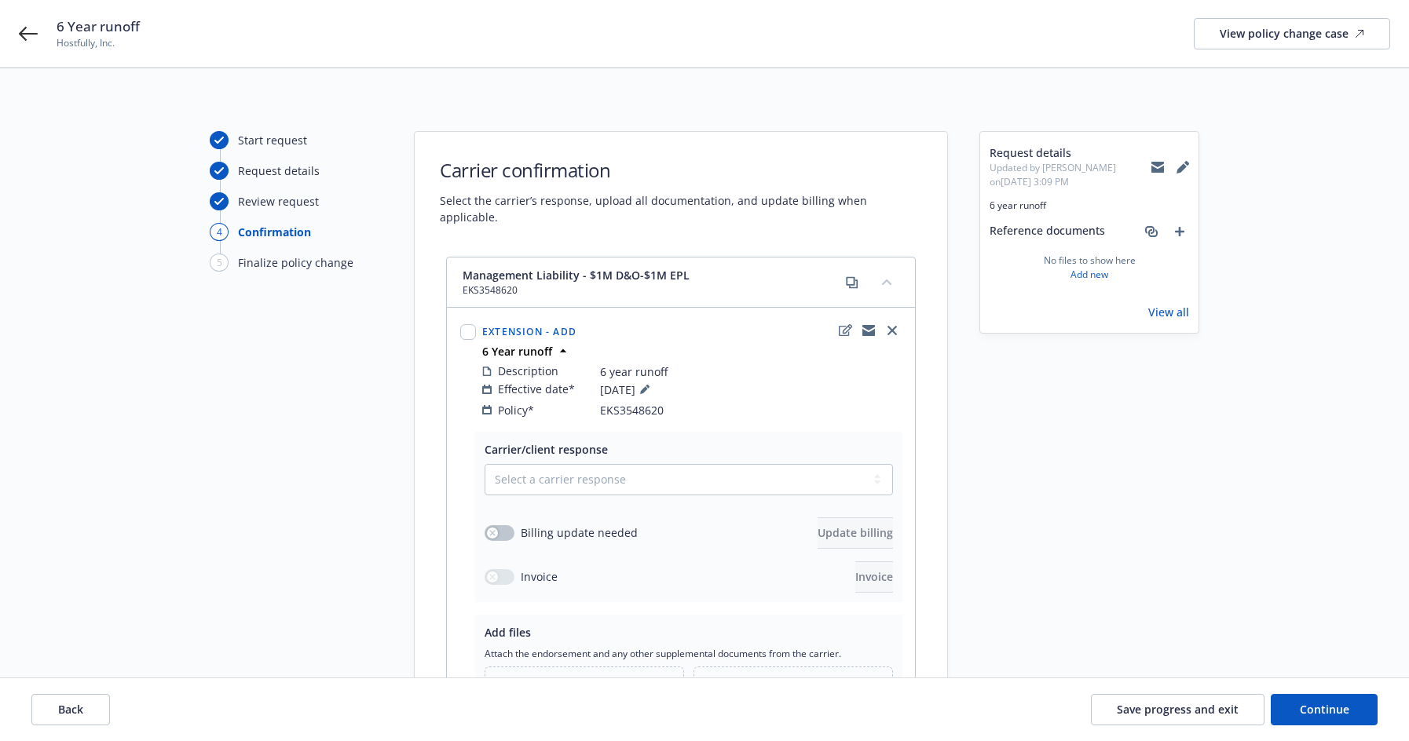
scroll to position [79, 0]
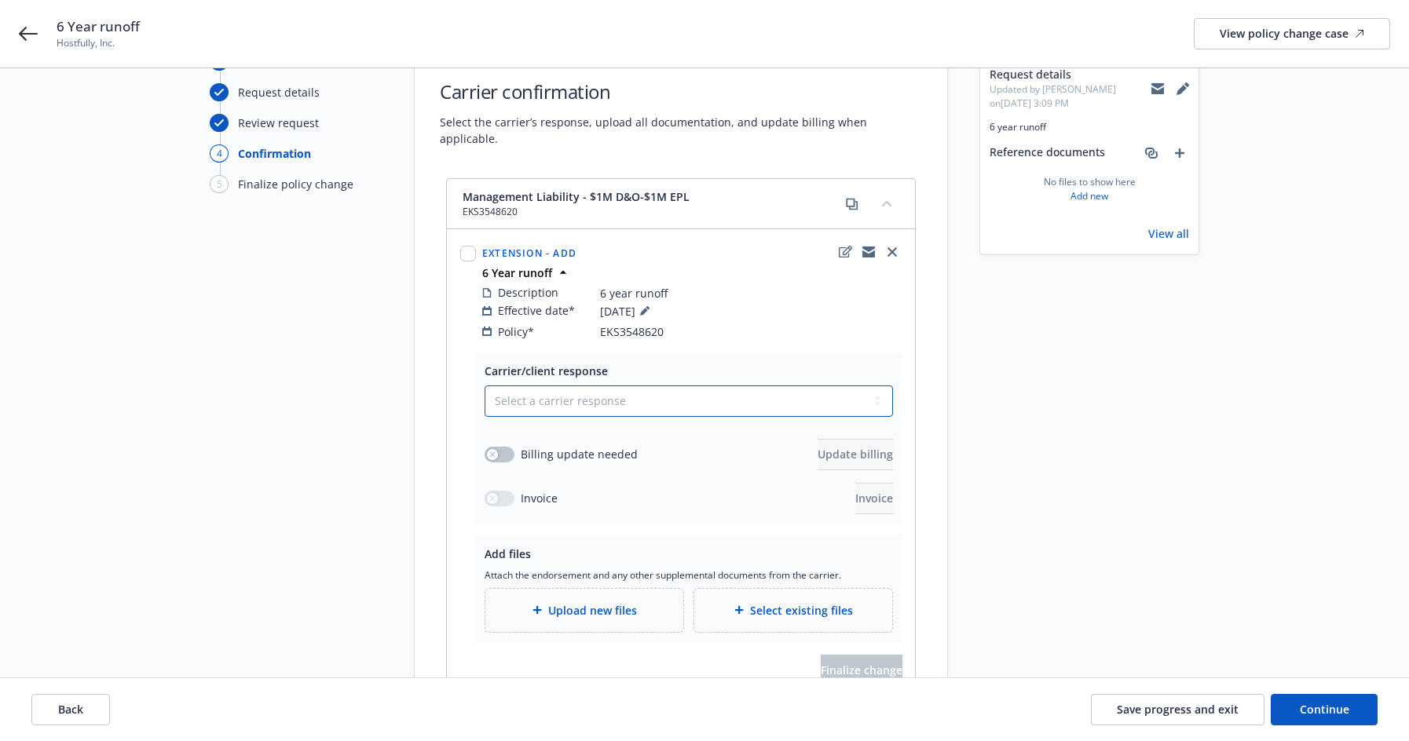
click at [565, 386] on select "Select a carrier response Accepted Accepted with revision No endorsement needed…" at bounding box center [689, 401] width 408 height 31
select select "ACCEPTED"
click at [485, 386] on select "Select a carrier response Accepted Accepted with revision No endorsement needed…" at bounding box center [689, 401] width 408 height 31
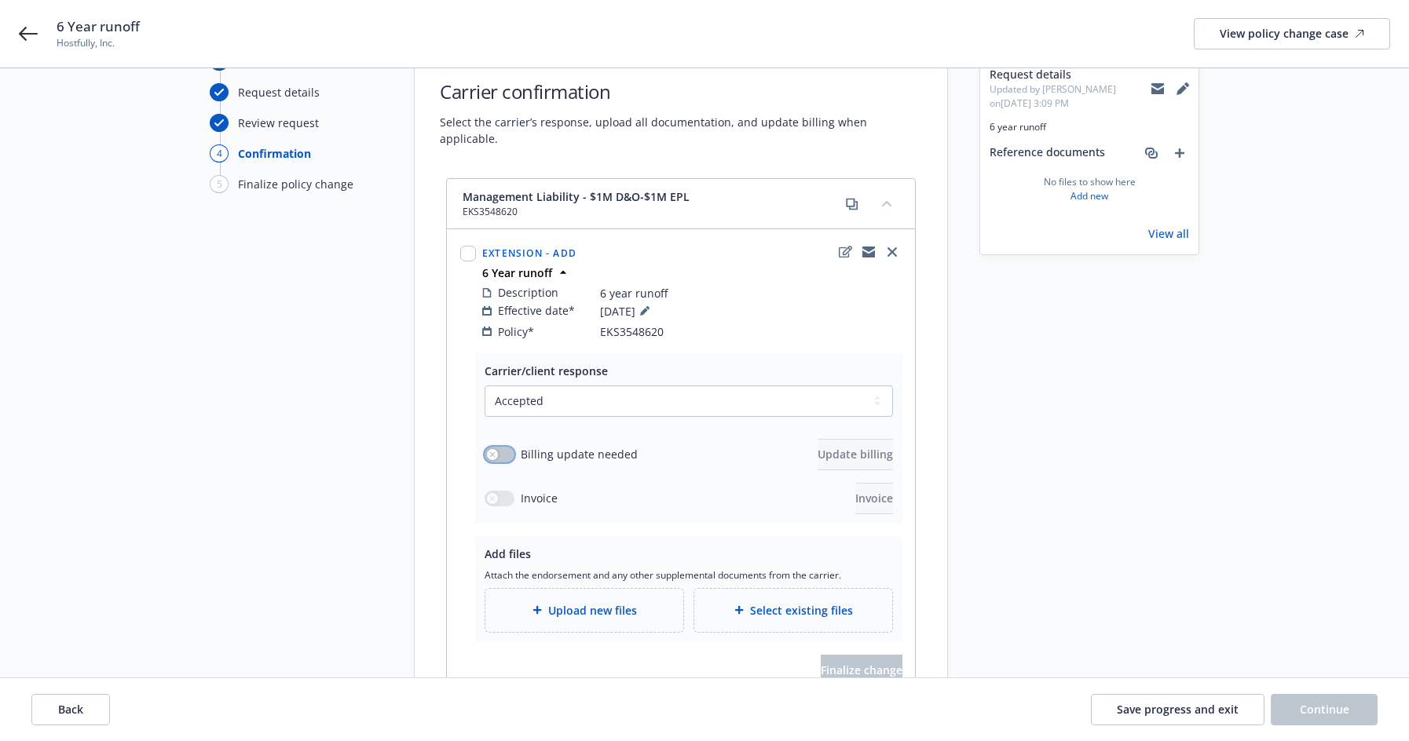
drag, startPoint x: 495, startPoint y: 437, endPoint x: 580, endPoint y: 437, distance: 84.8
click at [496, 449] on div "button" at bounding box center [492, 454] width 11 height 11
click at [818, 447] on span "Update billing" at bounding box center [855, 454] width 75 height 15
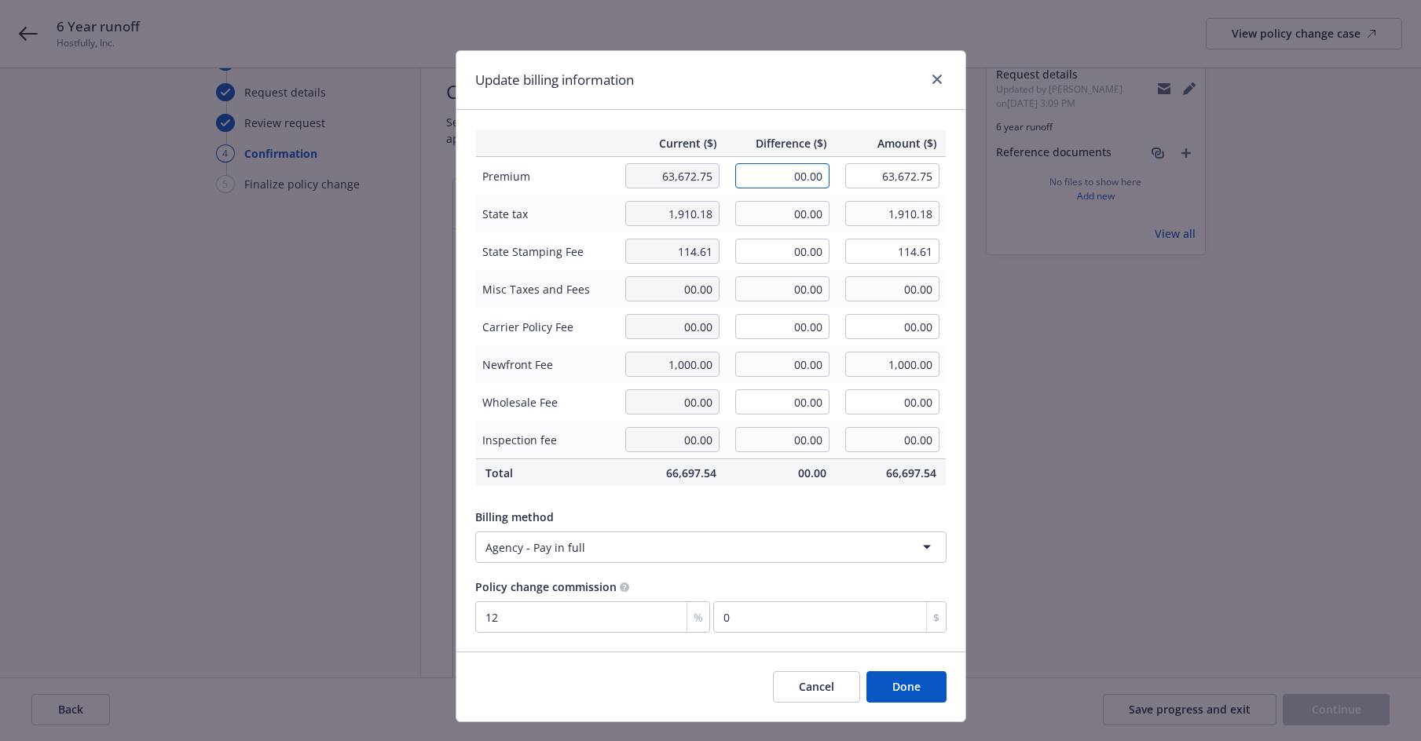
drag, startPoint x: 775, startPoint y: 174, endPoint x: 794, endPoint y: 174, distance: 18.8
click at [794, 174] on input "00.00" at bounding box center [782, 175] width 94 height 25
type input "35,373.75"
type input "99,046.50"
type input "4244.85"
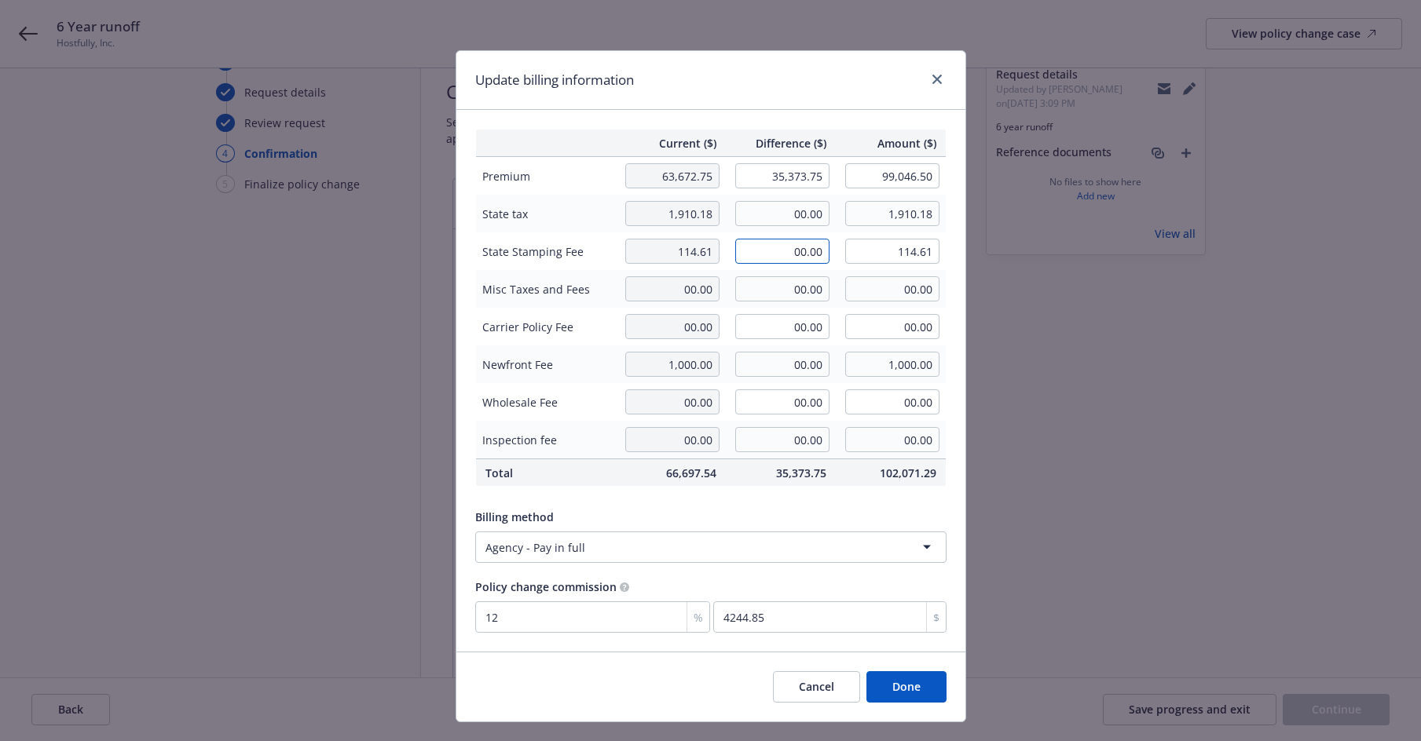
click at [768, 250] on input "00.00" at bounding box center [782, 251] width 94 height 25
type input "63.67"
type input "178.28"
click at [781, 212] on input "00.00" at bounding box center [782, 213] width 94 height 25
type input "1,061.21"
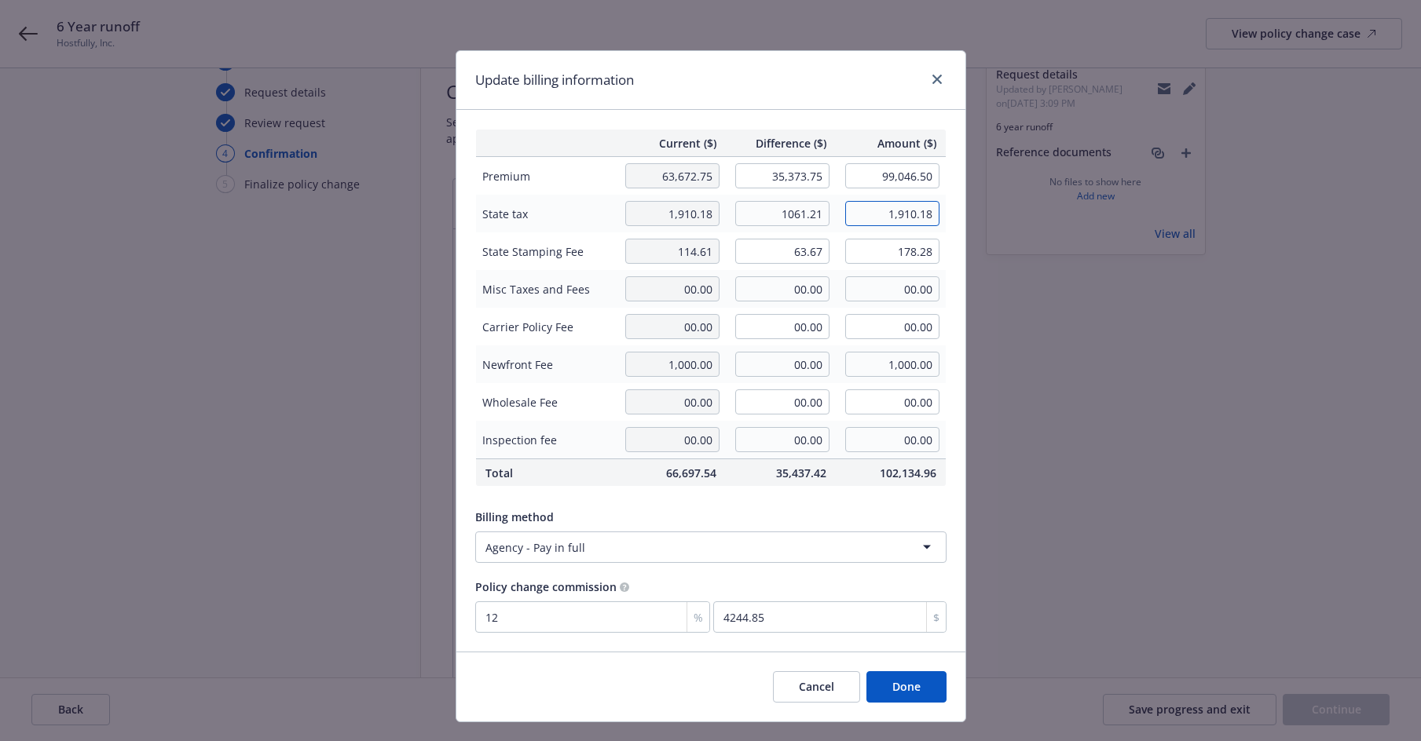
type input "2,971.39"
click at [799, 686] on button "Cancel" at bounding box center [816, 686] width 87 height 31
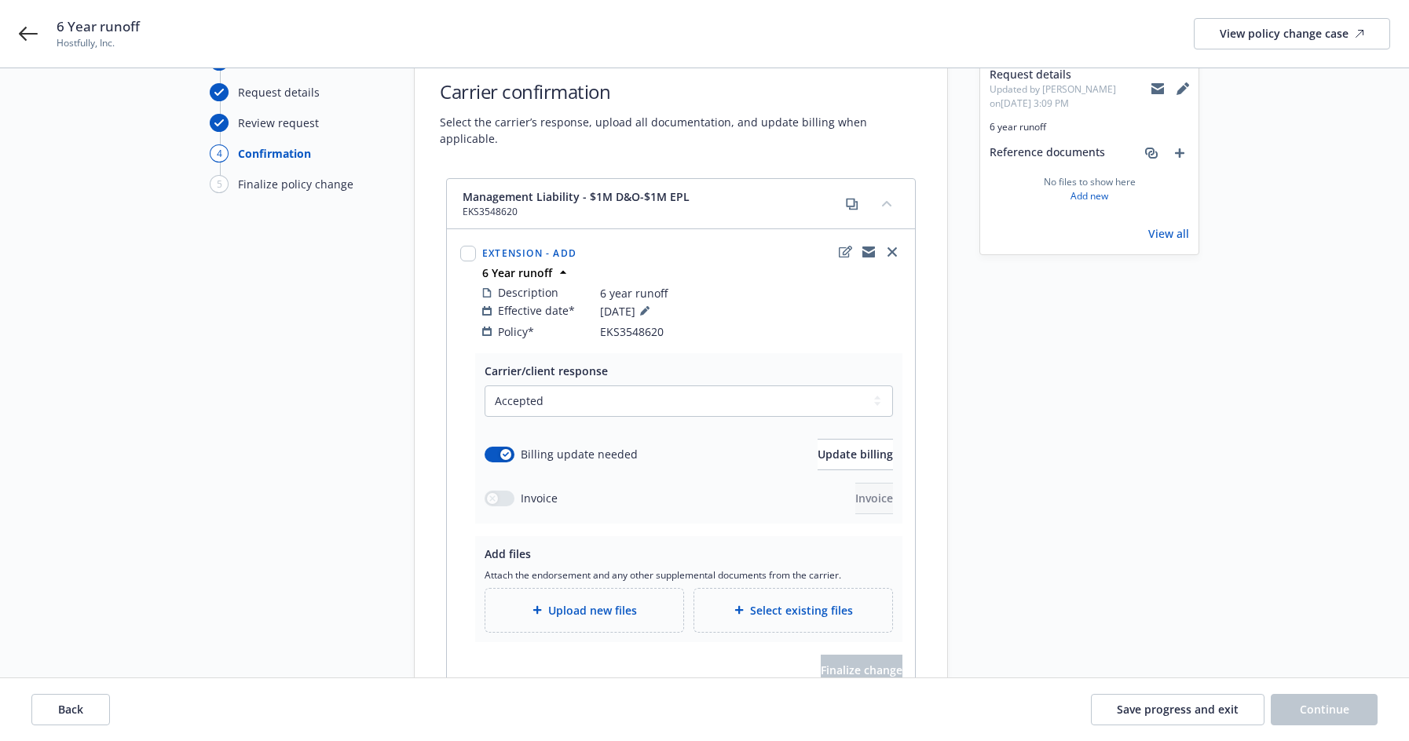
click at [1154, 447] on div "Request details Updated by [PERSON_NAME] on [DATE] 3:09 PM 6 year runoff Refere…" at bounding box center [1089, 396] width 220 height 686
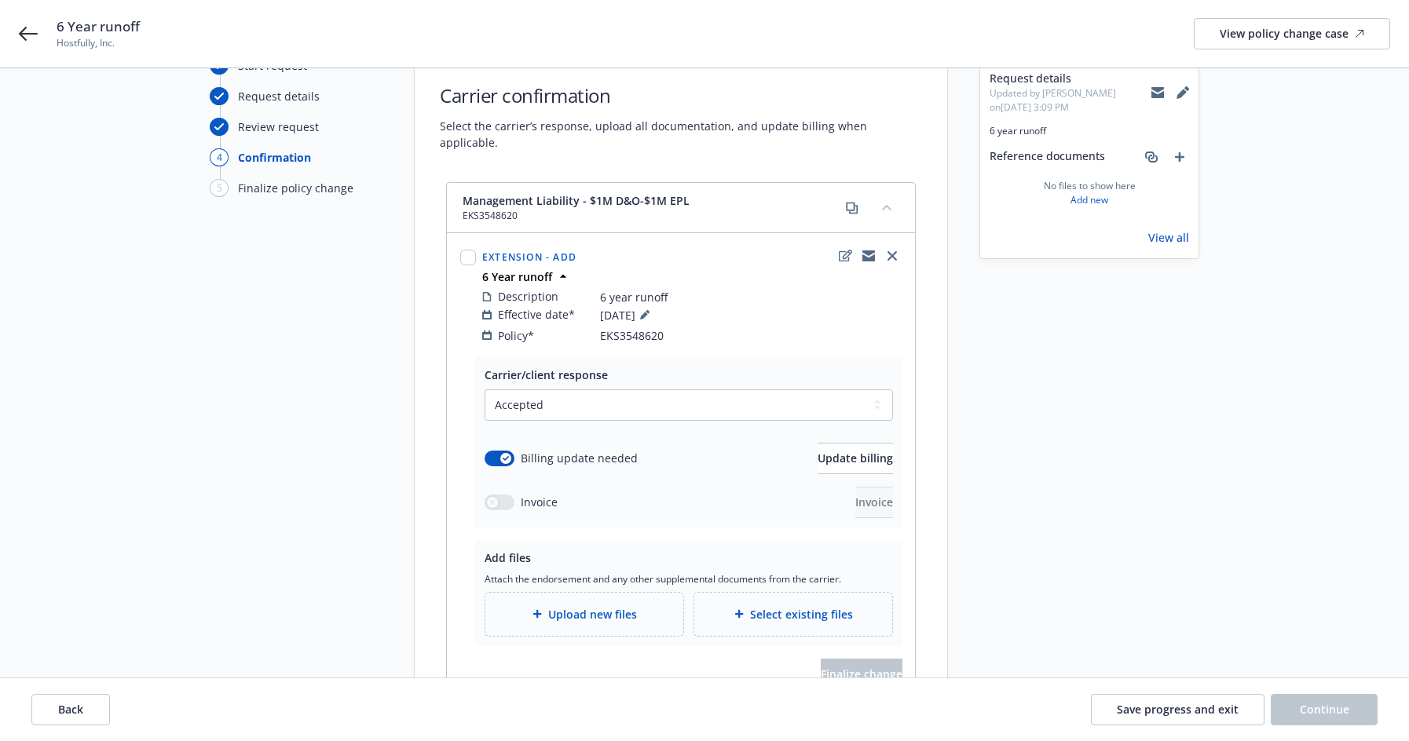
scroll to position [0, 0]
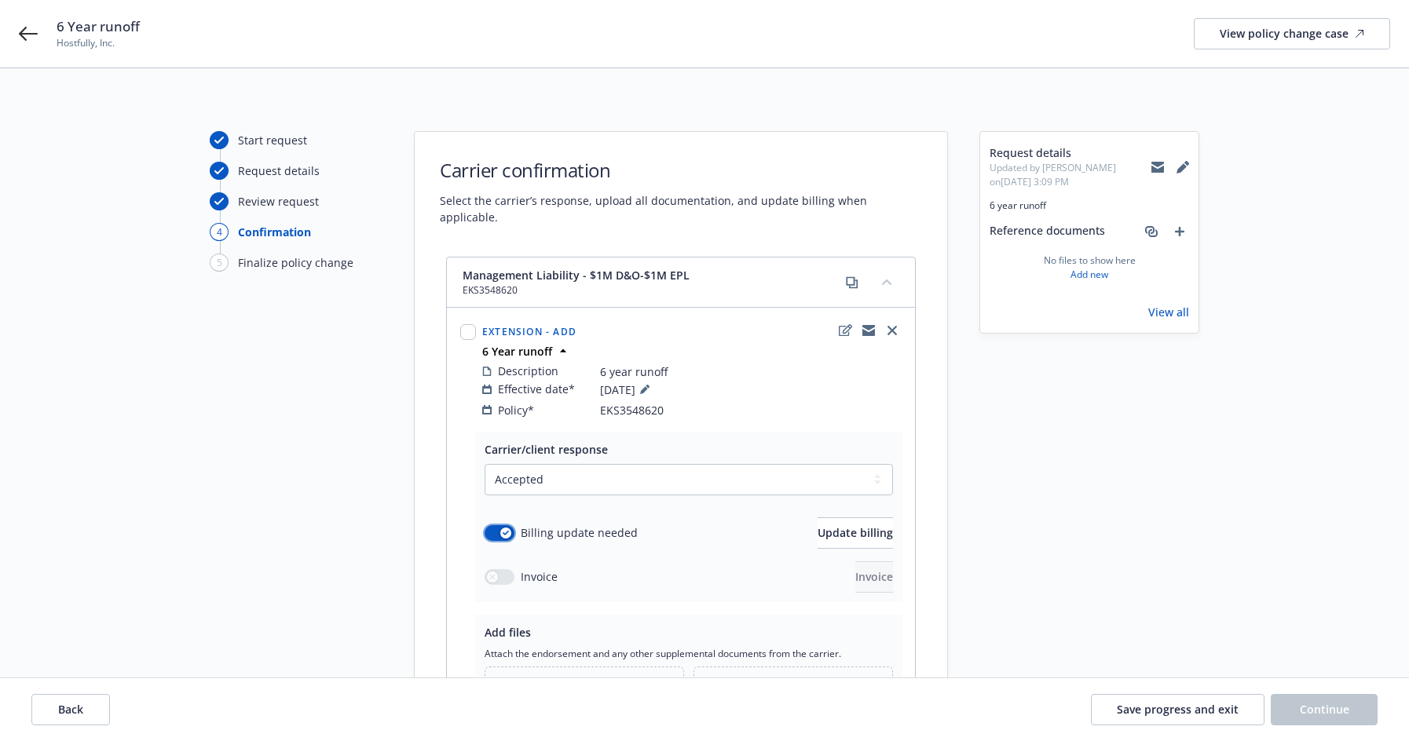
click at [502, 528] on div "button" at bounding box center [505, 533] width 11 height 11
click at [26, 34] on icon at bounding box center [28, 34] width 19 height 14
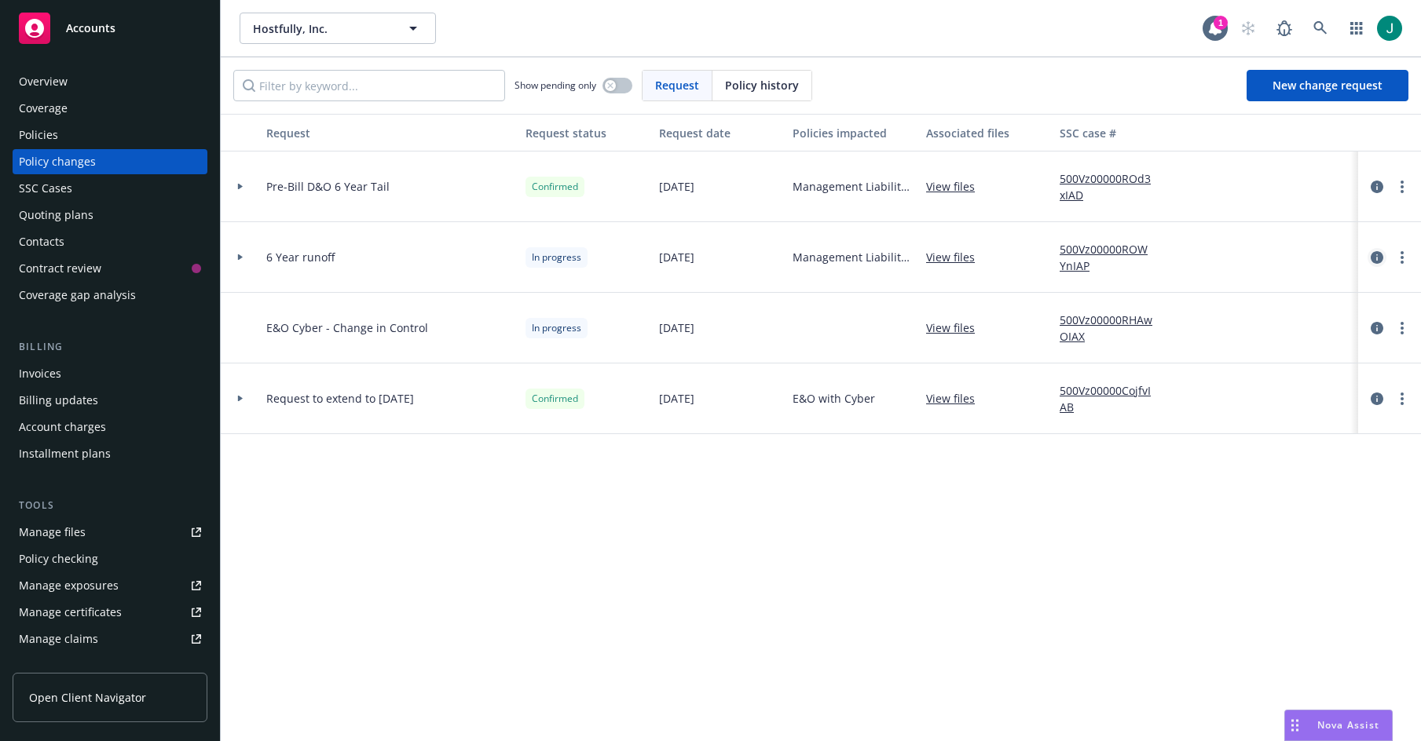
click at [1381, 254] on icon "circleInformation" at bounding box center [1376, 257] width 13 height 13
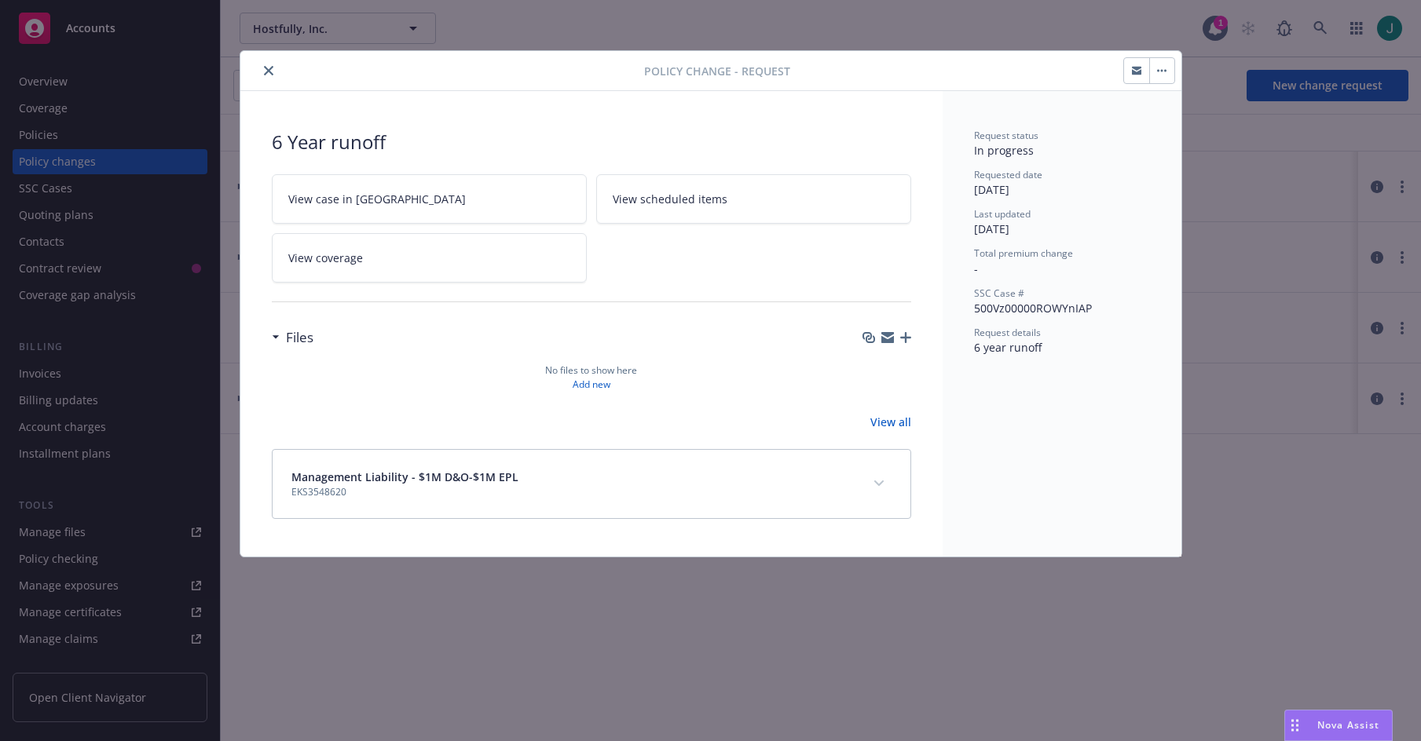
click at [269, 68] on icon "close" at bounding box center [268, 70] width 9 height 9
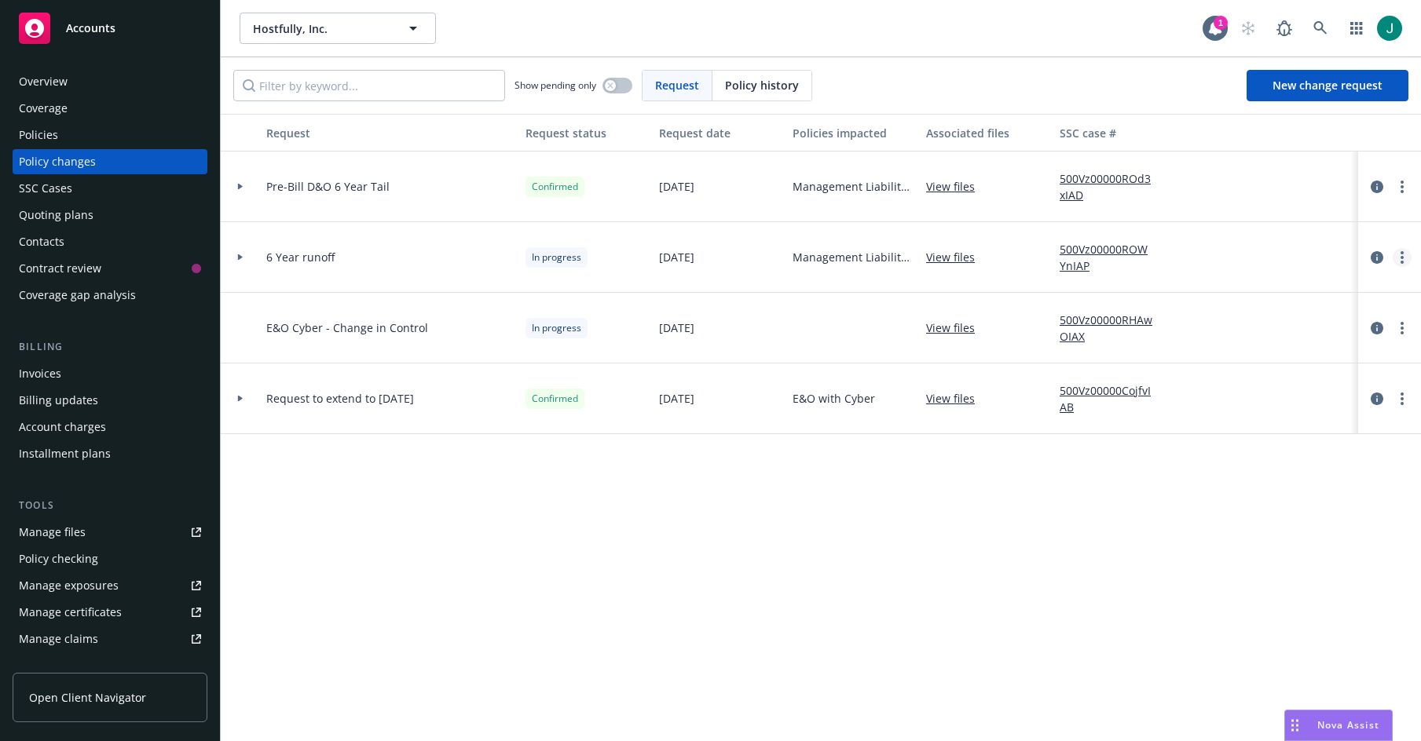
click at [1381, 259] on icon "more" at bounding box center [1401, 257] width 3 height 13
click at [1249, 349] on link "Rescind request" at bounding box center [1275, 352] width 269 height 31
type textarea "x"
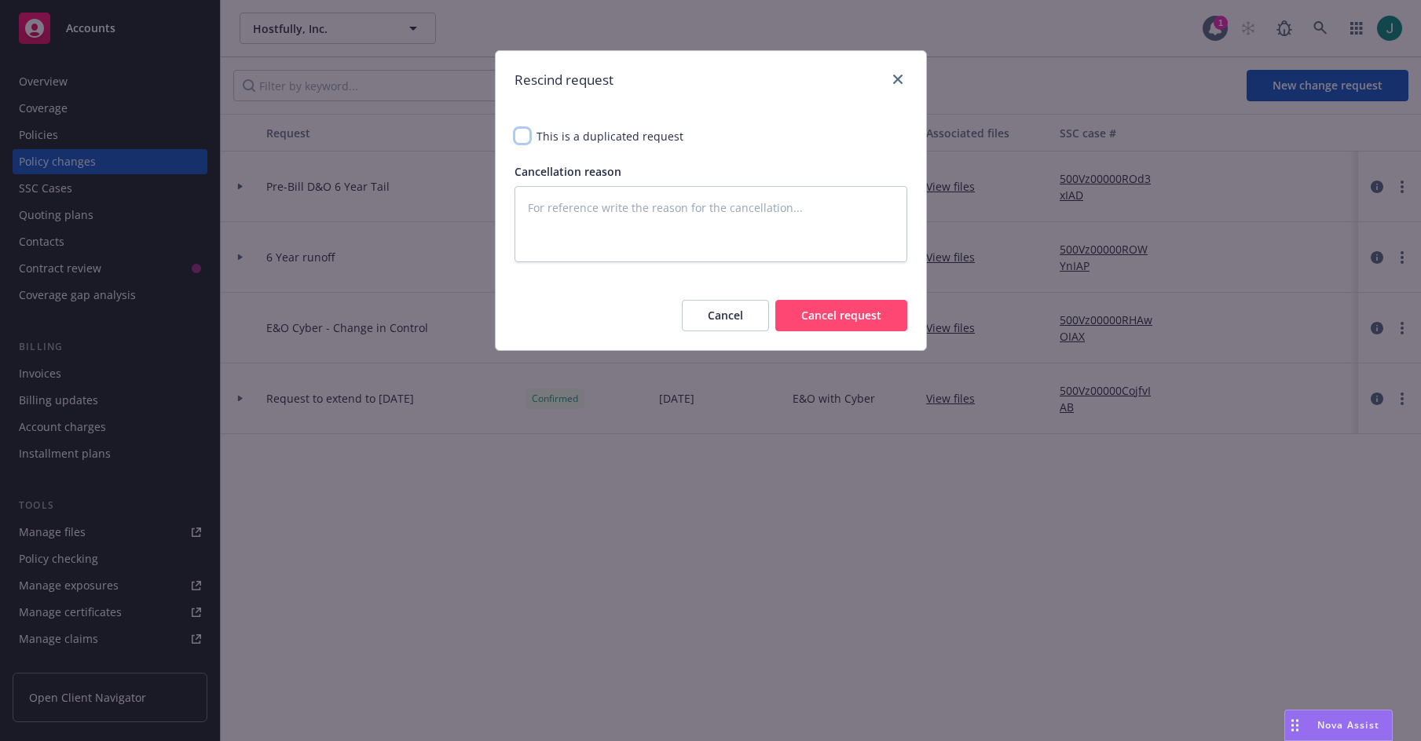
click at [526, 140] on input "checkbox" at bounding box center [522, 136] width 16 height 16
checkbox input "true"
type textarea "x"
click at [818, 316] on button "Cancel request" at bounding box center [841, 315] width 132 height 31
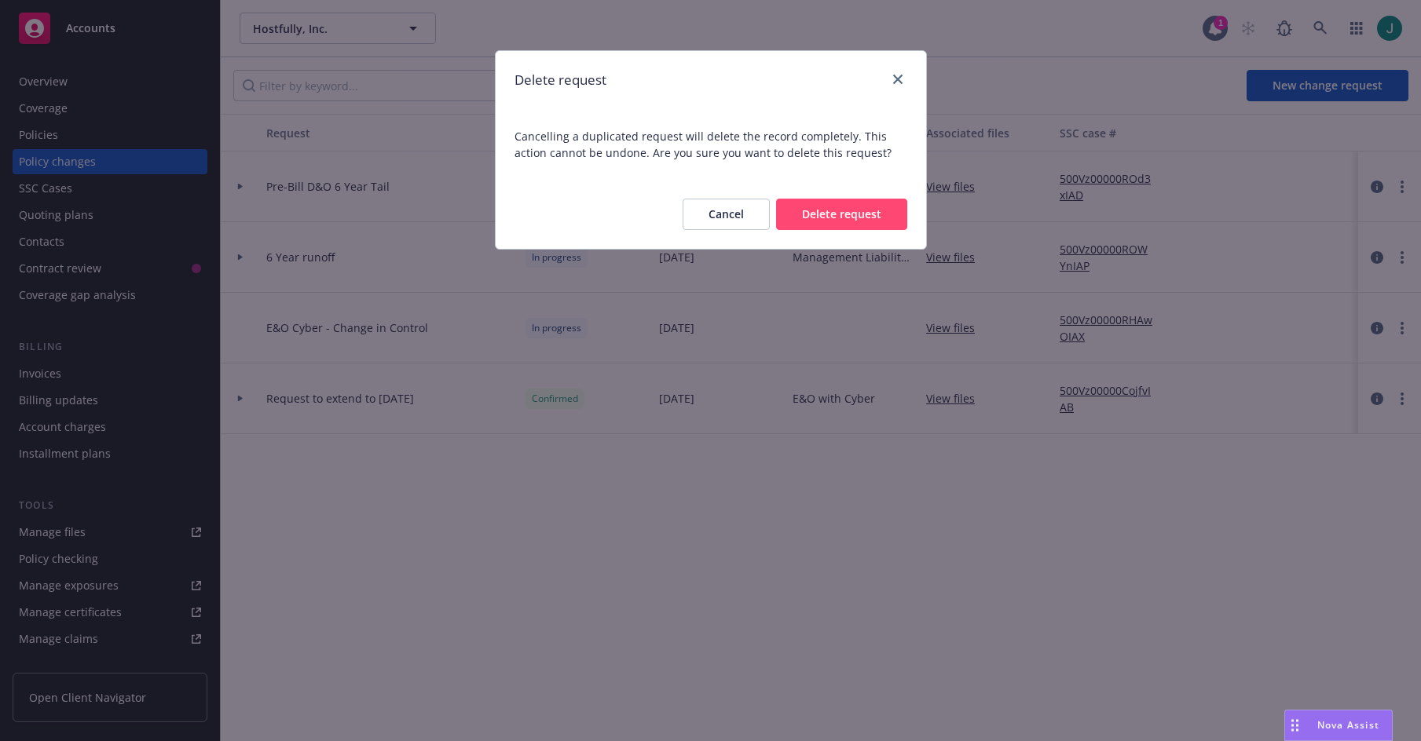
click at [828, 217] on button "Delete request" at bounding box center [841, 214] width 131 height 31
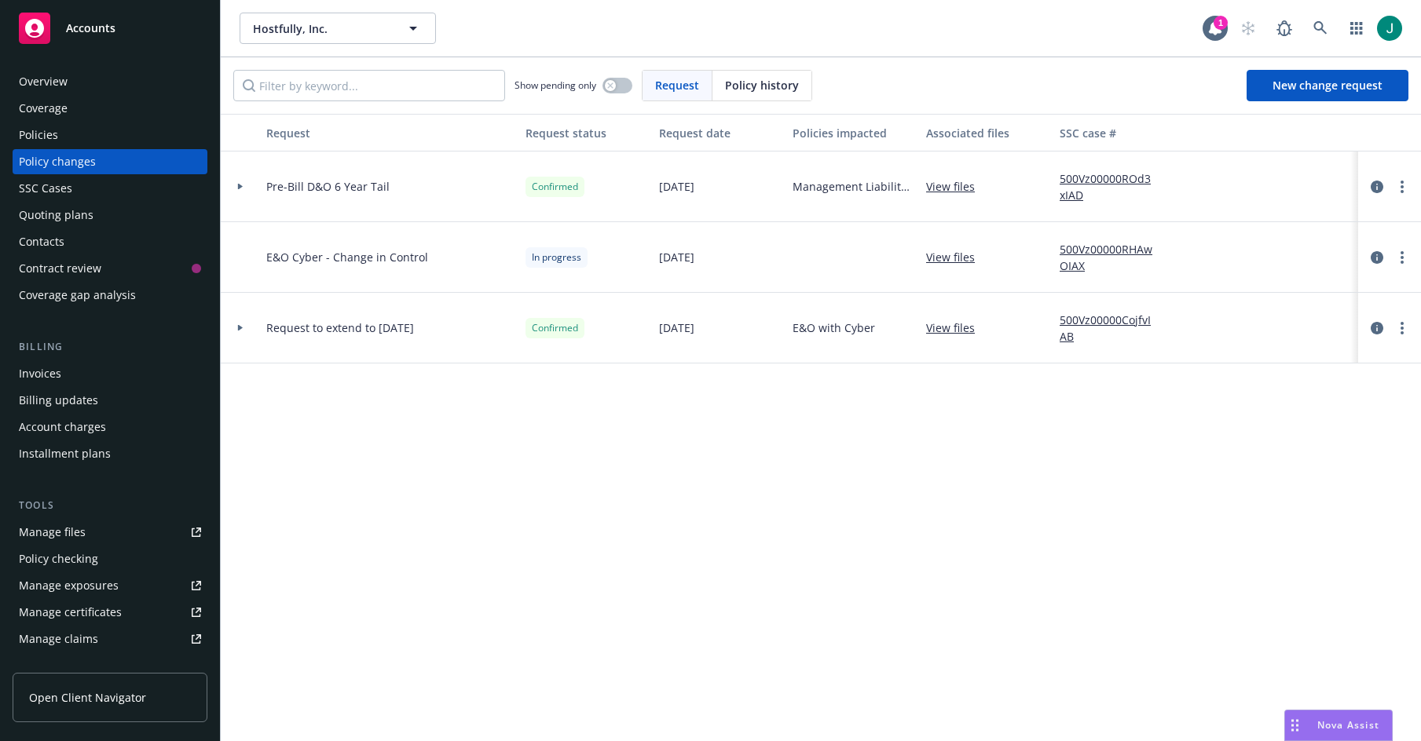
click at [600, 467] on div "Request Request status Request date Policies impacted Associated files SSC case…" at bounding box center [821, 428] width 1200 height 628
click at [239, 185] on icon at bounding box center [240, 187] width 5 height 6
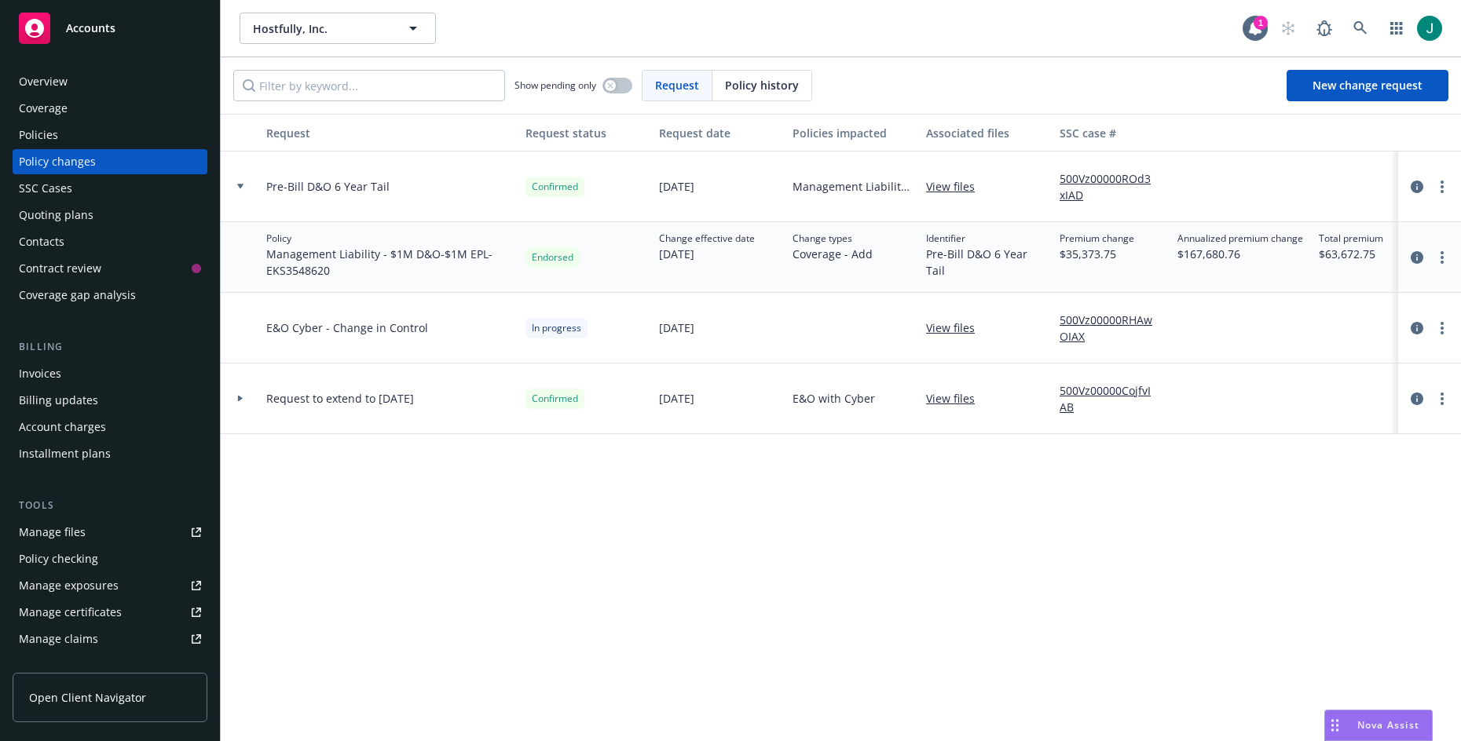
click at [45, 372] on div "Invoices" at bounding box center [40, 373] width 42 height 25
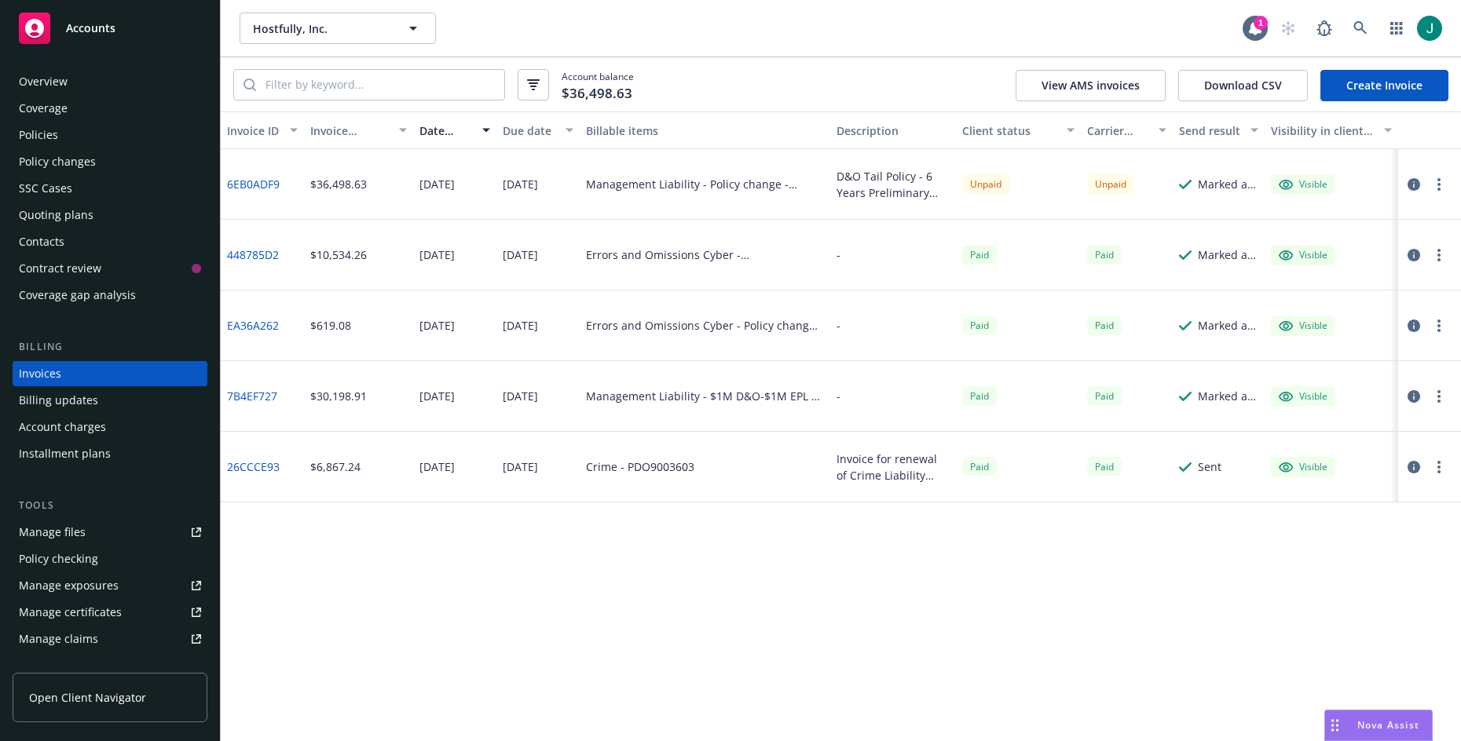
click at [254, 187] on link "6EB0ADF9" at bounding box center [253, 184] width 53 height 16
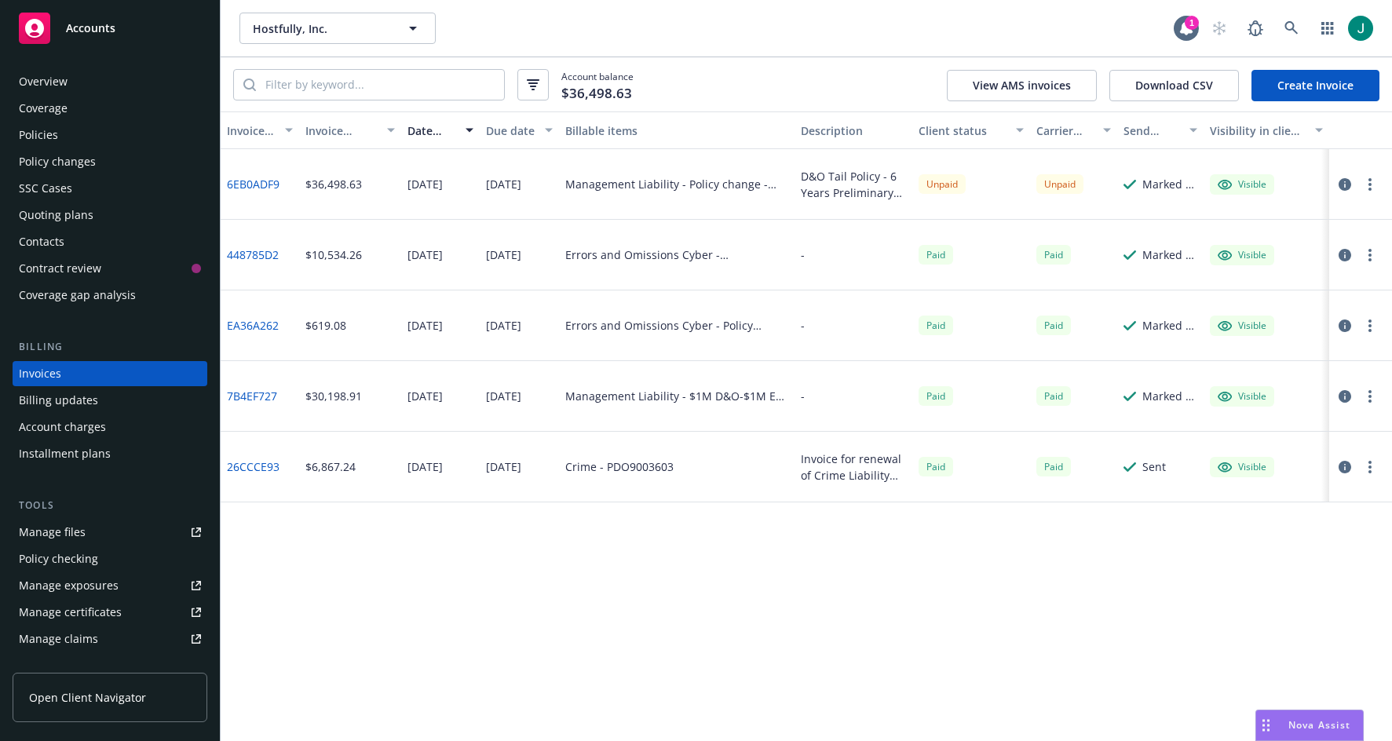
click at [358, 540] on div "Invoice ID Invoice amount Date issued Due date Billable items Description Clien…" at bounding box center [807, 427] width 1172 height 630
click at [36, 131] on div "Policies" at bounding box center [38, 135] width 39 height 25
